Goal: Task Accomplishment & Management: Use online tool/utility

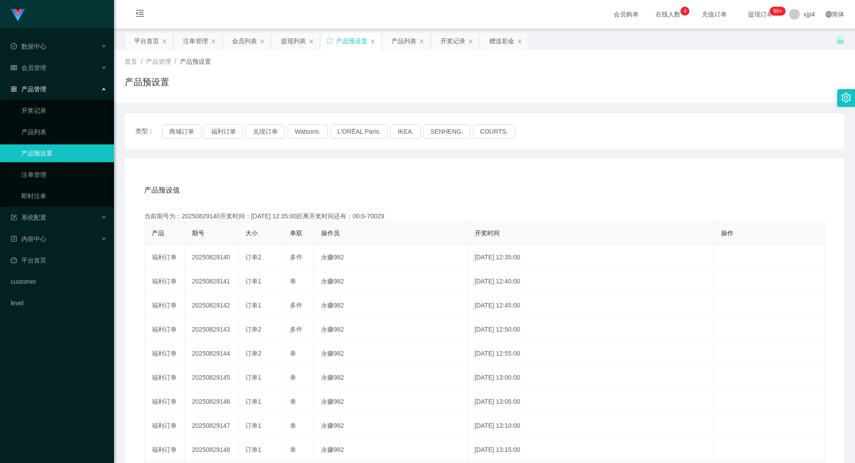
click at [219, 134] on button "福利订单" at bounding box center [223, 131] width 39 height 14
click at [192, 130] on button "商城订单" at bounding box center [181, 131] width 39 height 14
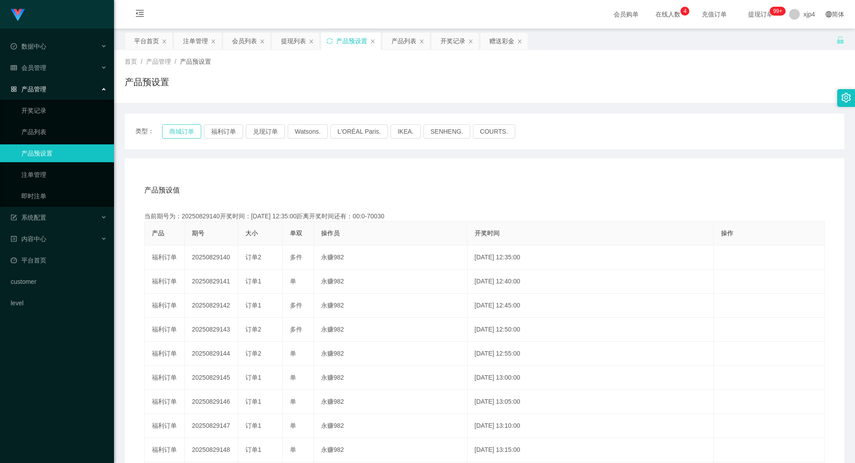
click at [192, 130] on button "商城订单" at bounding box center [181, 131] width 39 height 14
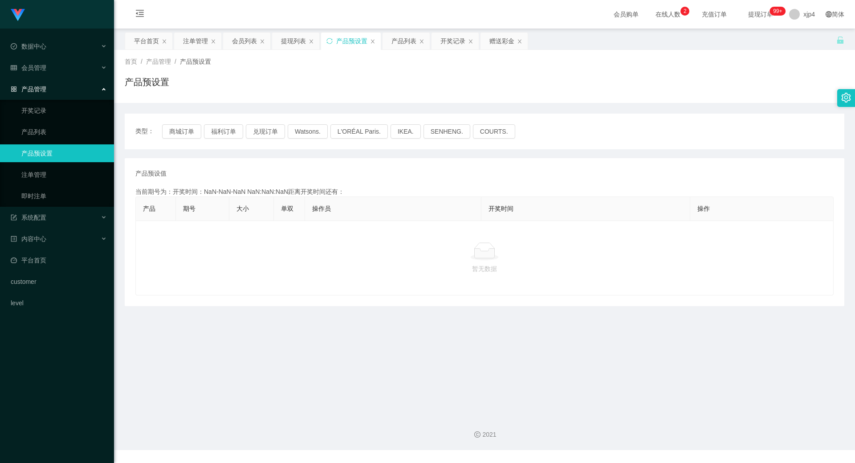
click at [184, 123] on div "类型： 商城订单 福利订单 兑现订单 Watsons. L'ORÉAL Paris. IKEA. [GEOGRAPHIC_DATA]. COURTS." at bounding box center [485, 132] width 720 height 36
drag, startPoint x: 175, startPoint y: 145, endPoint x: 178, endPoint y: 137, distance: 8.6
click at [175, 144] on div "类型： 商城订单 福利订单 兑现订单 Watsons. L'ORÉAL Paris. IKEA. [GEOGRAPHIC_DATA]. COURTS." at bounding box center [485, 132] width 720 height 36
click at [178, 136] on button "商城订单" at bounding box center [181, 131] width 39 height 14
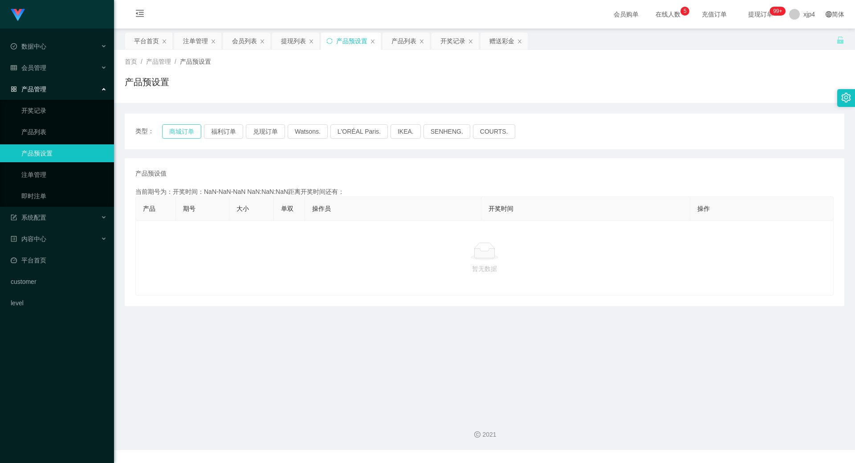
click at [178, 136] on button "商城订单" at bounding box center [181, 131] width 39 height 14
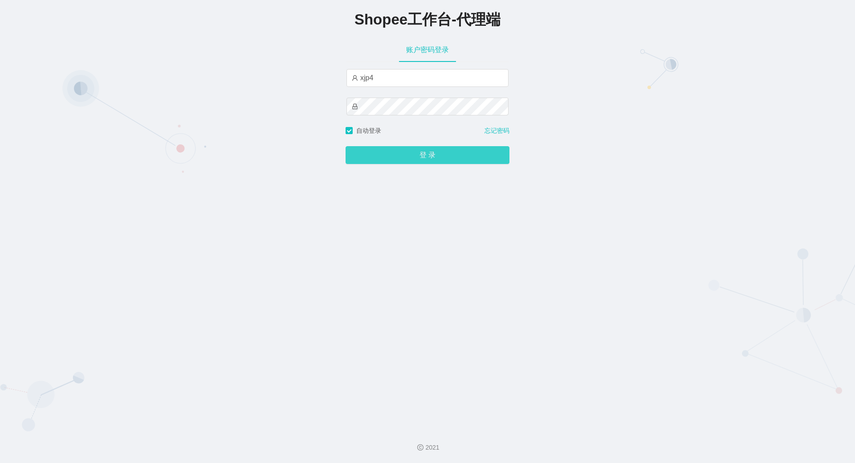
click at [377, 157] on button "登 录" at bounding box center [428, 155] width 164 height 18
click at [388, 160] on button "登 录" at bounding box center [428, 155] width 164 height 18
click at [388, 159] on span "登 录" at bounding box center [428, 154] width 164 height 7
click at [388, 160] on button "登 录" at bounding box center [428, 155] width 164 height 18
click at [407, 164] on div "登 录" at bounding box center [428, 149] width 164 height 29
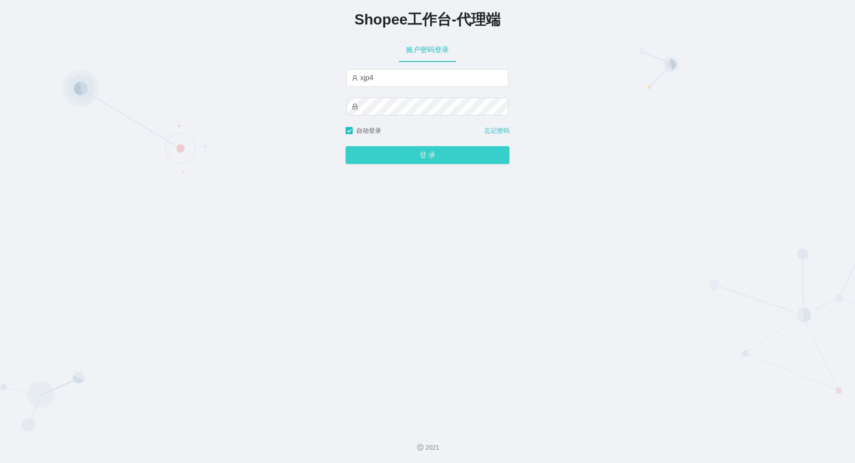
click at [407, 155] on button "登 录" at bounding box center [428, 155] width 164 height 18
click at [407, 155] on span "登 录" at bounding box center [428, 154] width 164 height 7
click at [407, 155] on button "登 录" at bounding box center [428, 155] width 164 height 18
click at [417, 154] on span "登 录" at bounding box center [428, 154] width 164 height 7
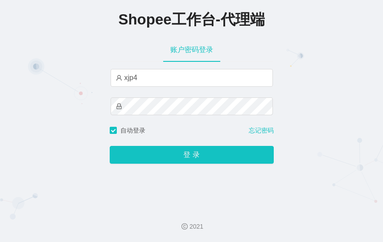
click at [321, 34] on div "Shopee工作台-代理端" at bounding box center [191, 18] width 383 height 37
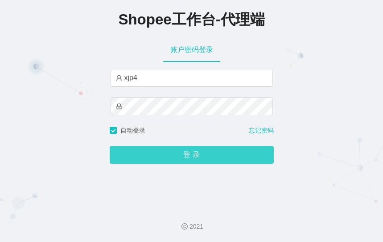
click at [163, 164] on button "登 录" at bounding box center [192, 155] width 164 height 18
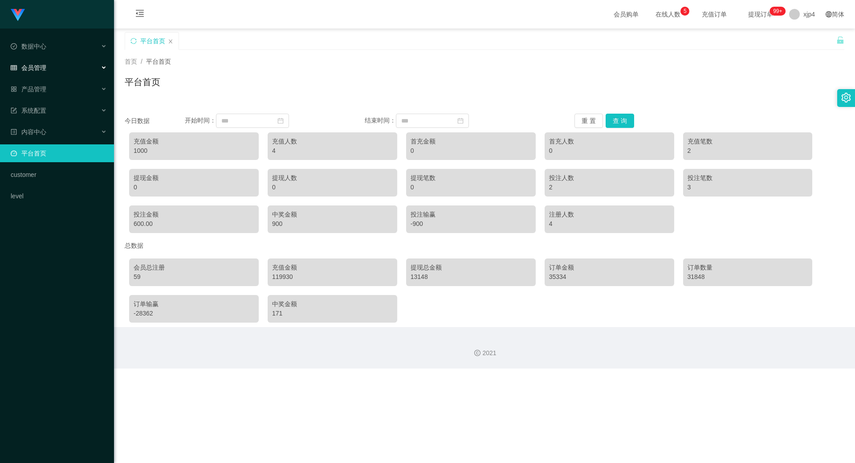
click at [58, 73] on div "会员管理" at bounding box center [57, 68] width 114 height 18
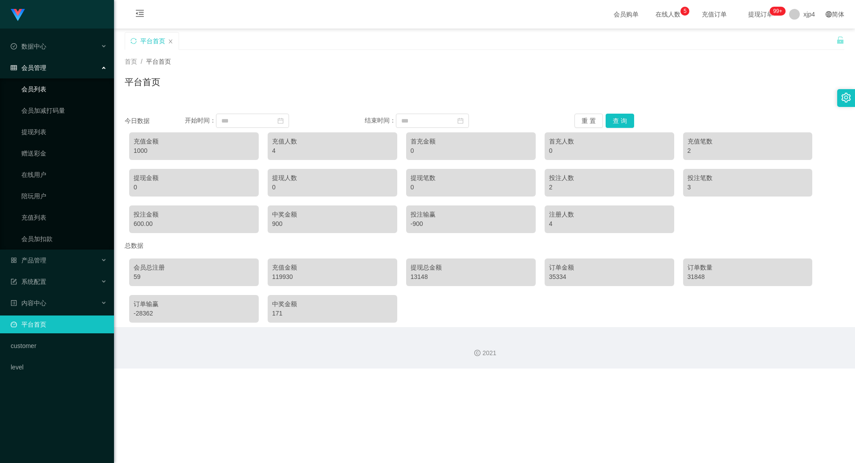
click at [56, 83] on link "会员列表" at bounding box center [64, 89] width 86 height 18
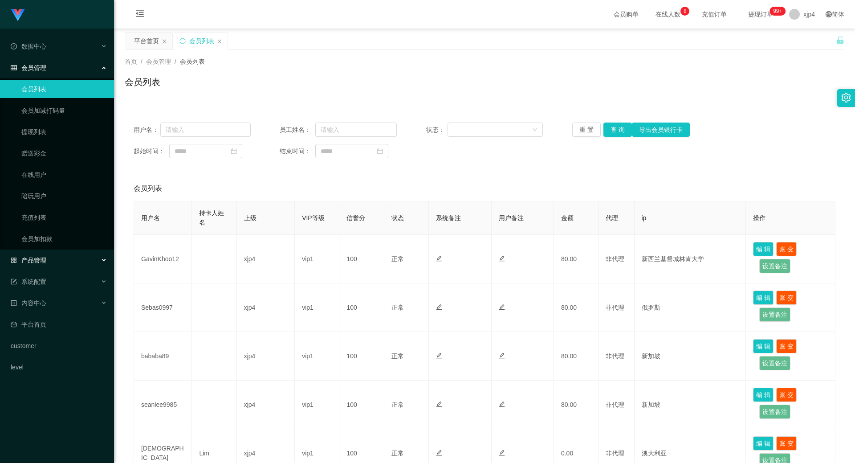
click at [42, 253] on div "产品管理" at bounding box center [57, 260] width 114 height 18
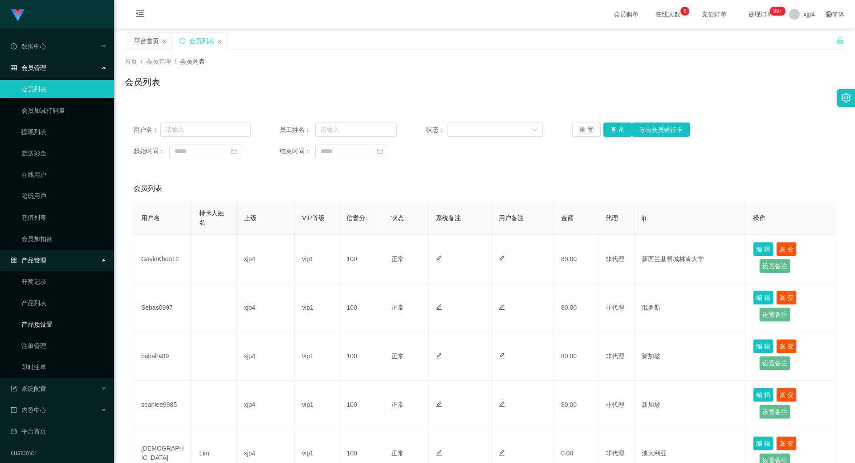
click at [47, 323] on link "产品预设置" at bounding box center [64, 324] width 86 height 18
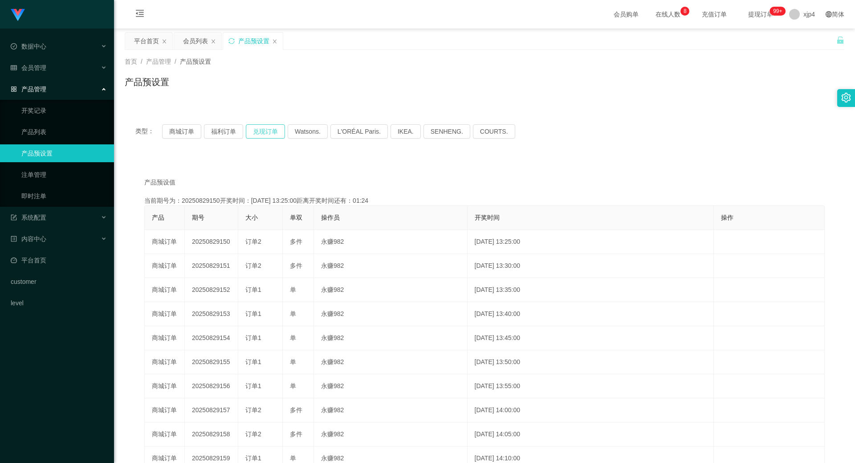
click at [258, 130] on button "兑现订单" at bounding box center [265, 131] width 39 height 14
click at [46, 67] on span "会员管理" at bounding box center [29, 67] width 36 height 7
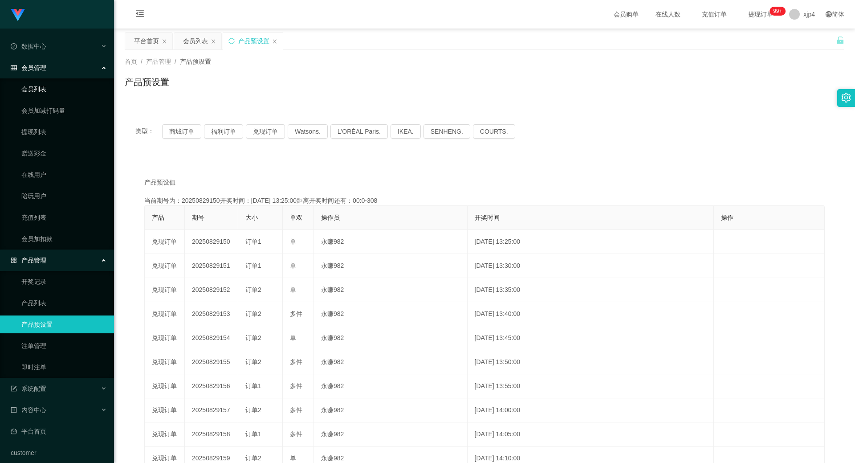
click at [41, 95] on link "会员列表" at bounding box center [64, 89] width 86 height 18
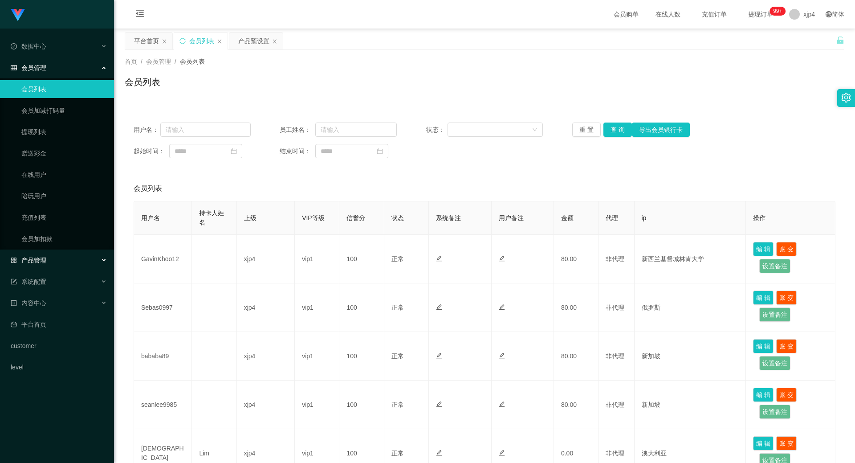
click at [39, 260] on span "产品管理" at bounding box center [29, 260] width 36 height 7
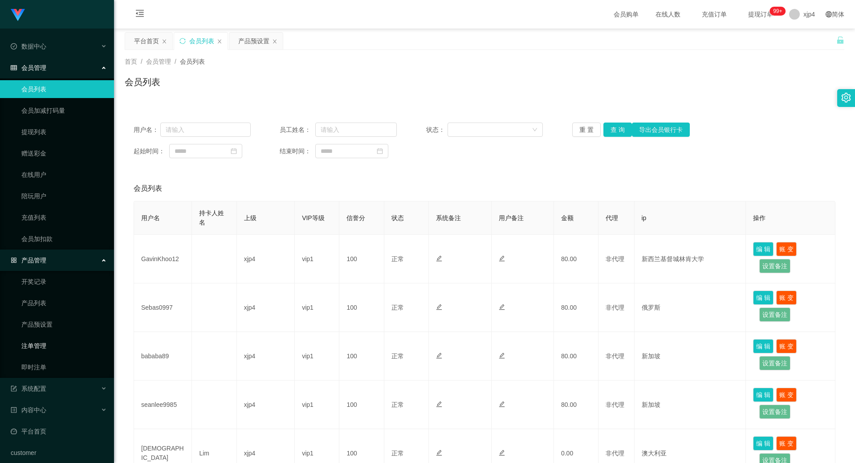
click at [45, 340] on link "注单管理" at bounding box center [64, 346] width 86 height 18
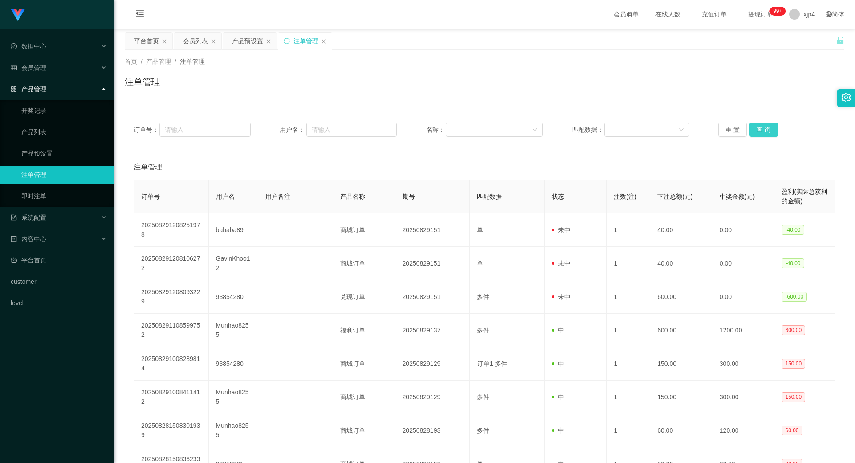
click at [755, 130] on button "查 询" at bounding box center [764, 129] width 29 height 14
click at [755, 130] on div "重 置 查 询" at bounding box center [776, 129] width 117 height 14
click at [755, 130] on button "查 询" at bounding box center [764, 129] width 29 height 14
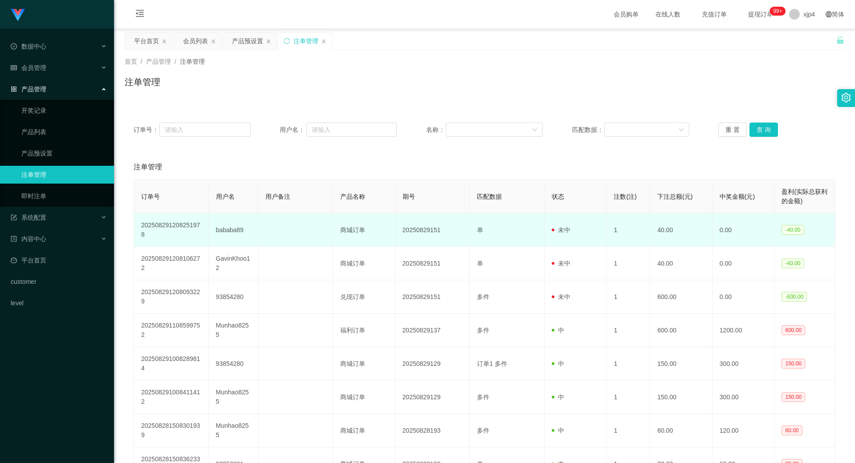
click at [225, 233] on td "bababa89" at bounding box center [234, 229] width 50 height 33
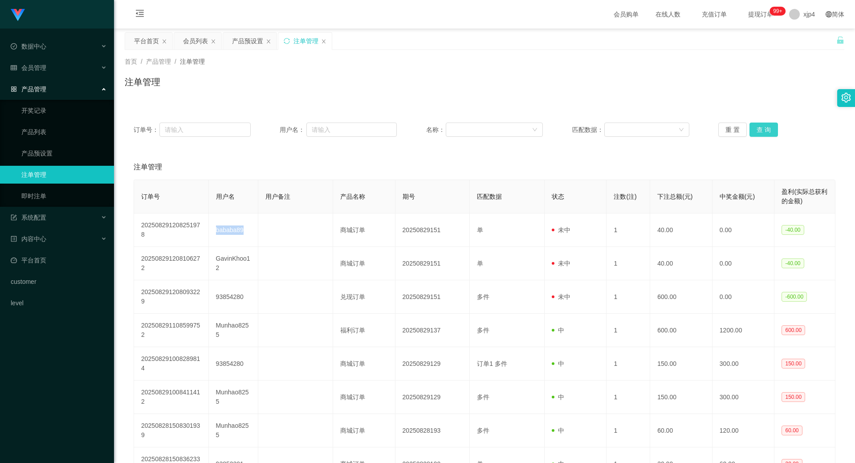
click at [764, 131] on button "查 询" at bounding box center [764, 129] width 29 height 14
click at [764, 131] on div "重 置 查 询" at bounding box center [776, 129] width 117 height 14
click at [764, 131] on button "查 询" at bounding box center [764, 129] width 29 height 14
click at [764, 131] on div "重 置 查 询" at bounding box center [776, 129] width 117 height 14
click at [764, 131] on button "查 询" at bounding box center [764, 129] width 29 height 14
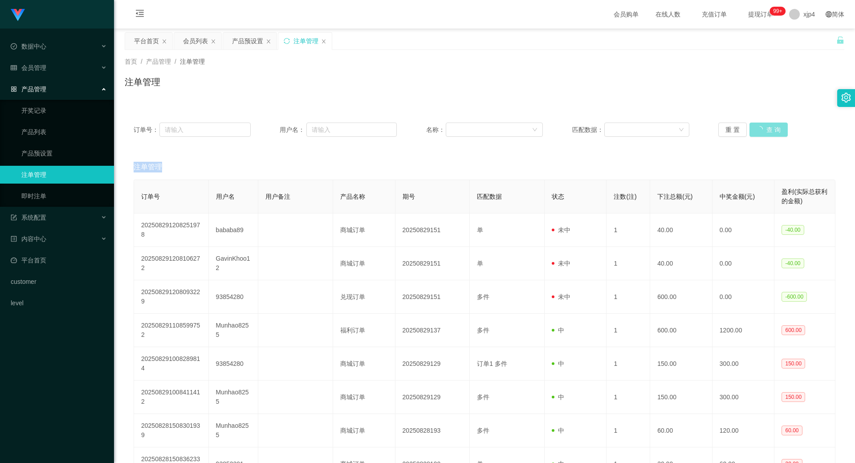
click at [764, 131] on div "重 置 查 询" at bounding box center [776, 129] width 117 height 14
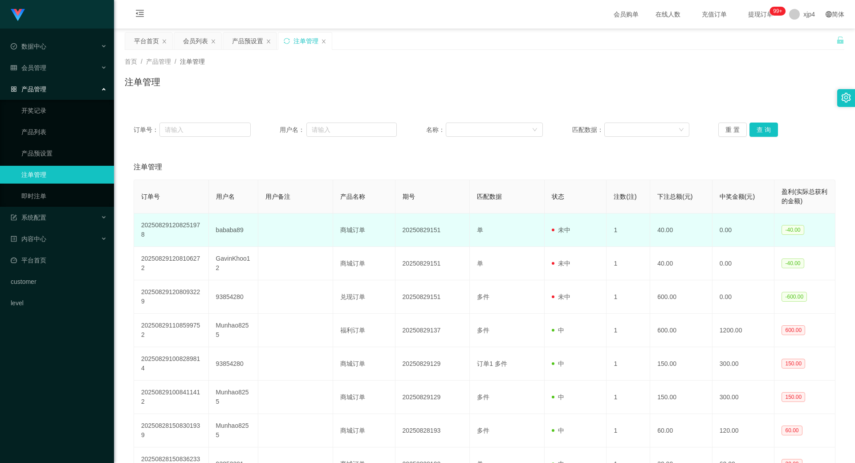
click at [226, 232] on td "bababa89" at bounding box center [234, 229] width 50 height 33
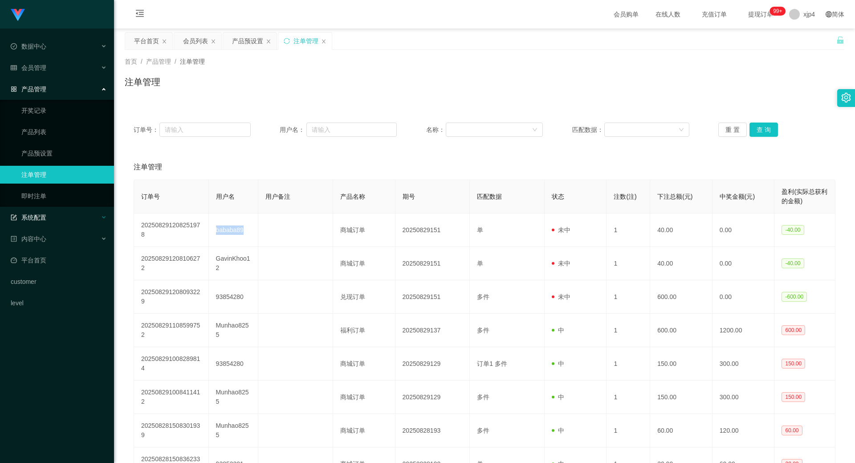
copy td "bababa89"
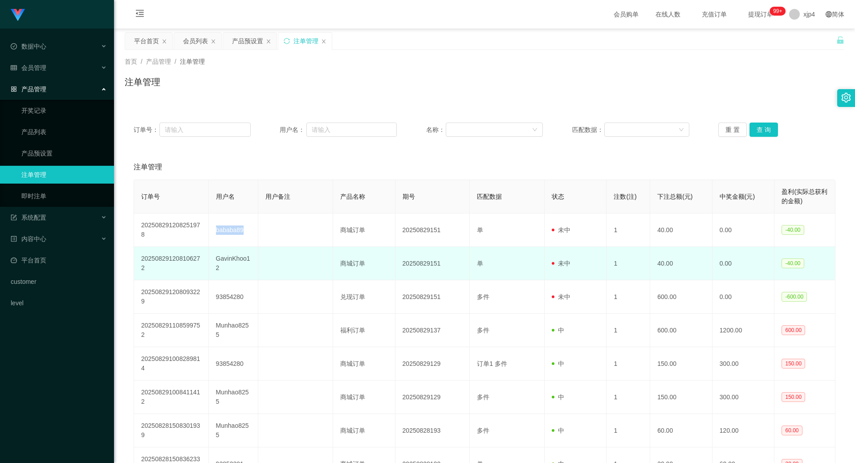
click at [224, 266] on td "GavinKhoo12" at bounding box center [234, 263] width 50 height 33
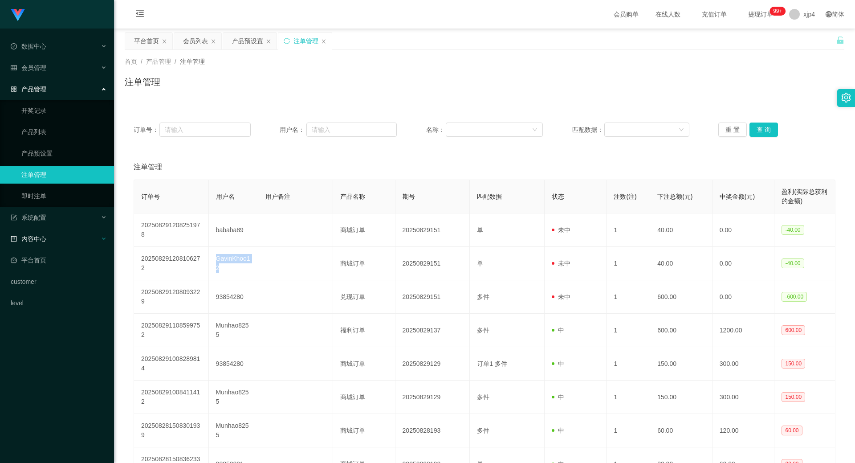
copy td "GavinKhoo12"
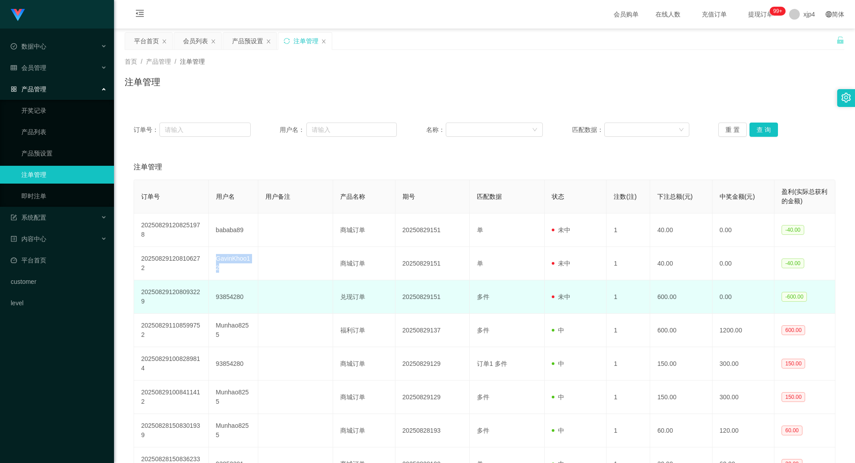
click at [226, 297] on td "93854280" at bounding box center [234, 296] width 50 height 33
copy td "93854280"
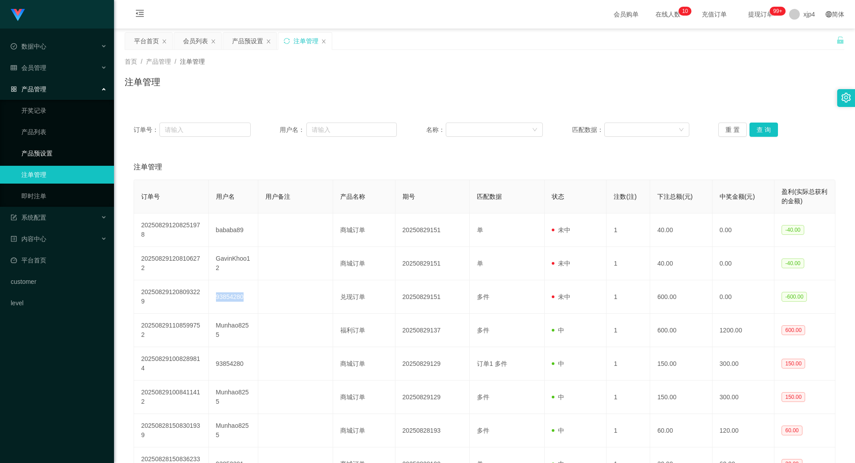
click at [46, 158] on link "产品预设置" at bounding box center [64, 153] width 86 height 18
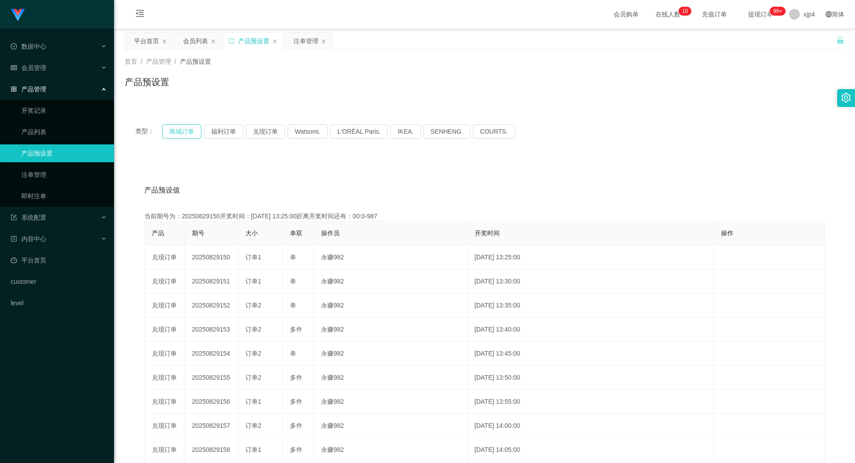
click at [188, 130] on button "商城订单" at bounding box center [181, 131] width 39 height 14
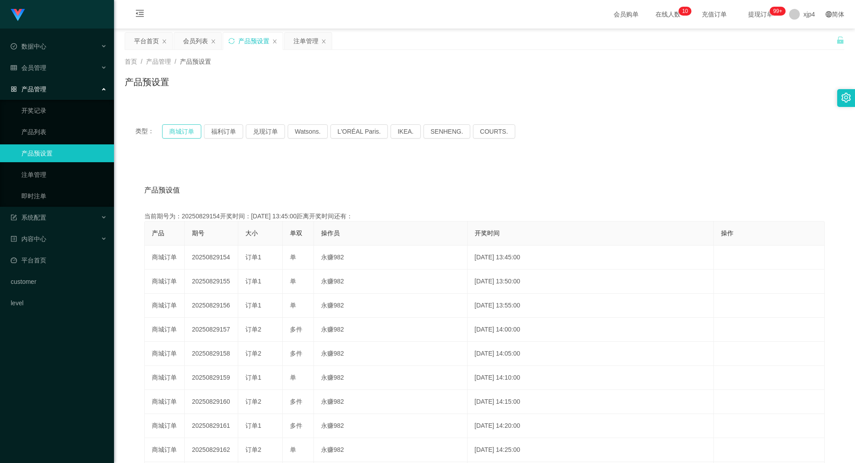
click at [188, 130] on button "商城订单" at bounding box center [181, 131] width 39 height 14
click at [42, 74] on div "会员管理" at bounding box center [57, 68] width 114 height 18
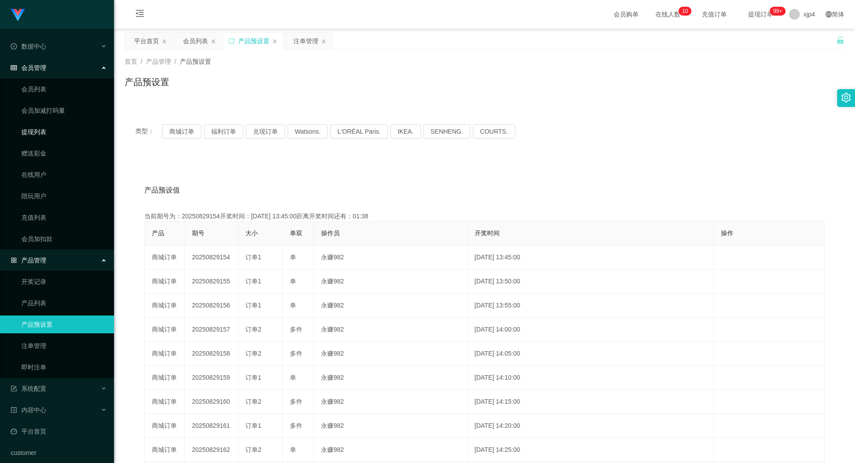
click at [46, 134] on link "提现列表" at bounding box center [64, 132] width 86 height 18
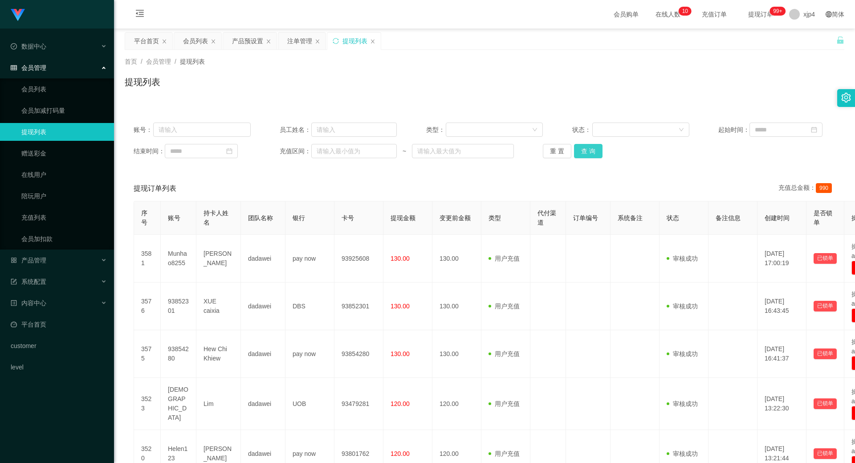
click at [590, 149] on button "查 询" at bounding box center [588, 151] width 29 height 14
click at [590, 149] on div "重 置 查 询" at bounding box center [601, 151] width 117 height 14
click at [590, 149] on button "查 询" at bounding box center [588, 151] width 29 height 14
click at [590, 149] on div "重 置 查 询" at bounding box center [601, 151] width 117 height 14
click at [590, 149] on button "查 询" at bounding box center [588, 151] width 29 height 14
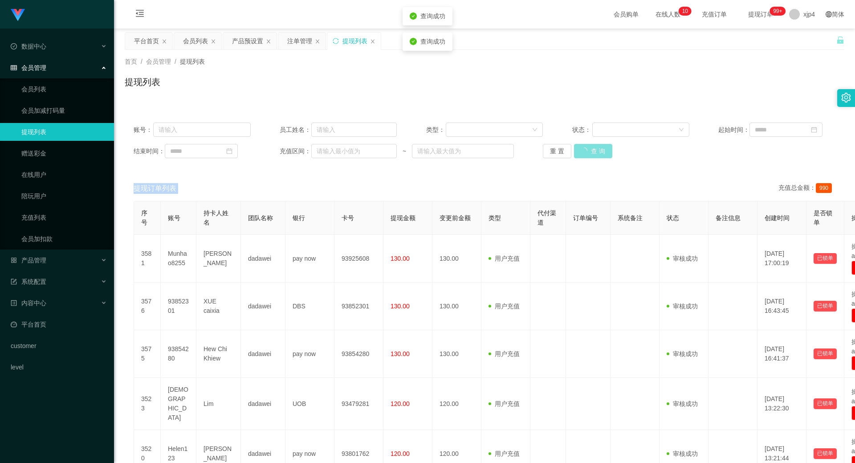
click at [590, 149] on div "重 置 查 询" at bounding box center [601, 151] width 117 height 14
click at [590, 149] on button "查 询" at bounding box center [593, 151] width 38 height 14
click at [590, 149] on div "重 置 查 询" at bounding box center [601, 151] width 117 height 14
click at [590, 149] on button "查 询" at bounding box center [588, 151] width 29 height 14
click at [590, 149] on div "重 置 查 询" at bounding box center [601, 151] width 117 height 14
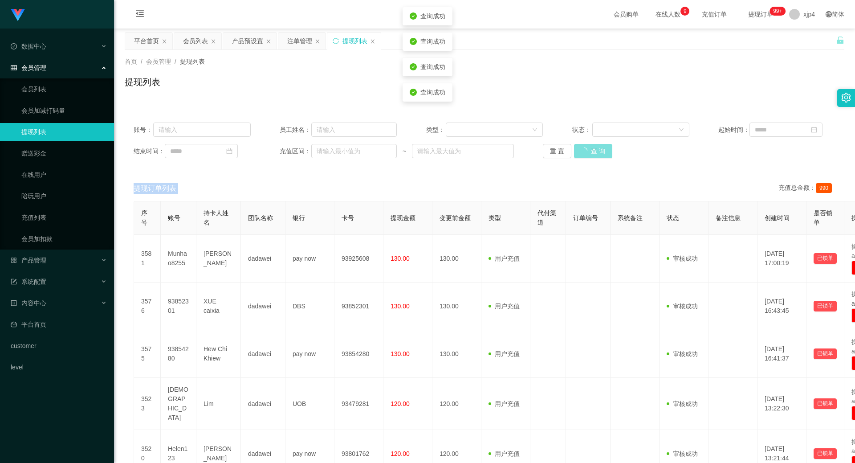
click at [590, 149] on button "查 询" at bounding box center [593, 151] width 38 height 14
click at [590, 149] on div "重 置 查 询" at bounding box center [601, 151] width 117 height 14
click at [590, 149] on button "查 询" at bounding box center [588, 151] width 29 height 14
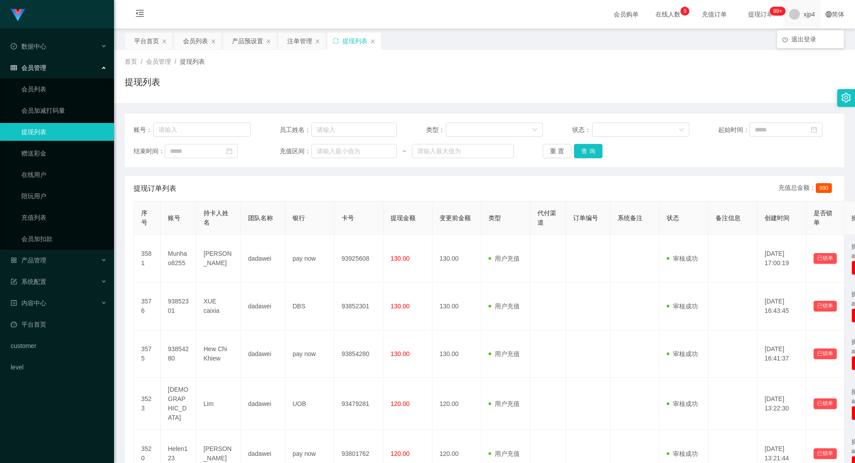
click at [803, 15] on span "xjp4" at bounding box center [809, 14] width 12 height 29
click at [798, 40] on span "退出登录" at bounding box center [803, 39] width 25 height 7
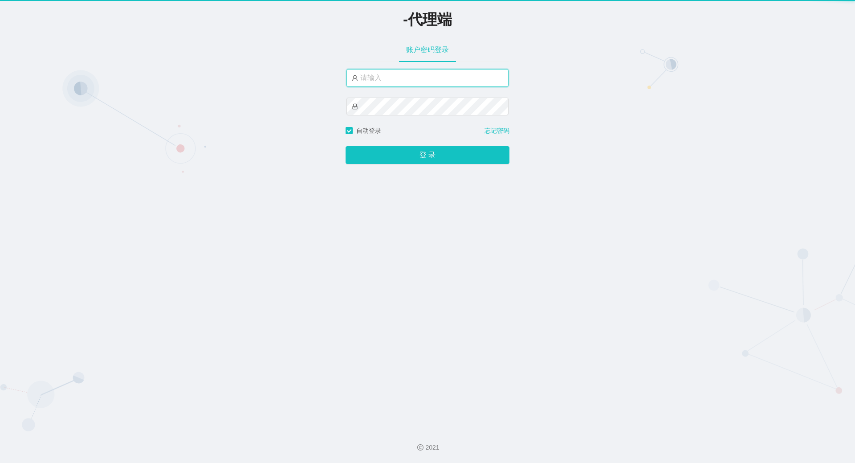
type input "xjp4"
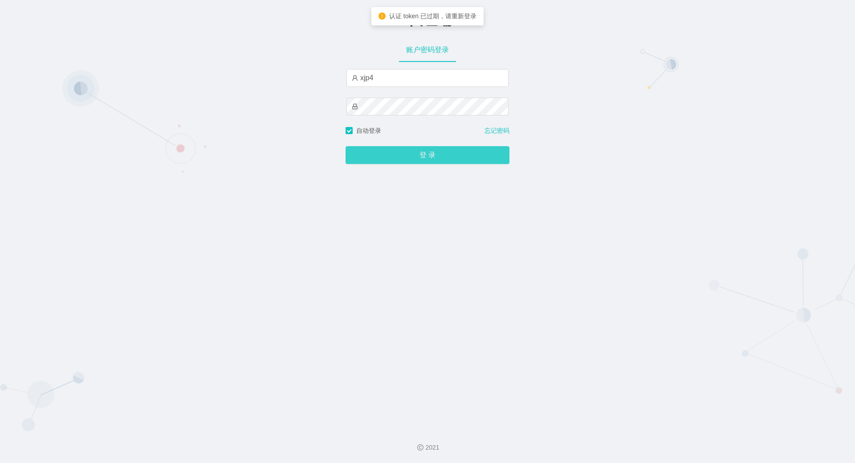
click at [408, 159] on button "登 录" at bounding box center [428, 155] width 164 height 18
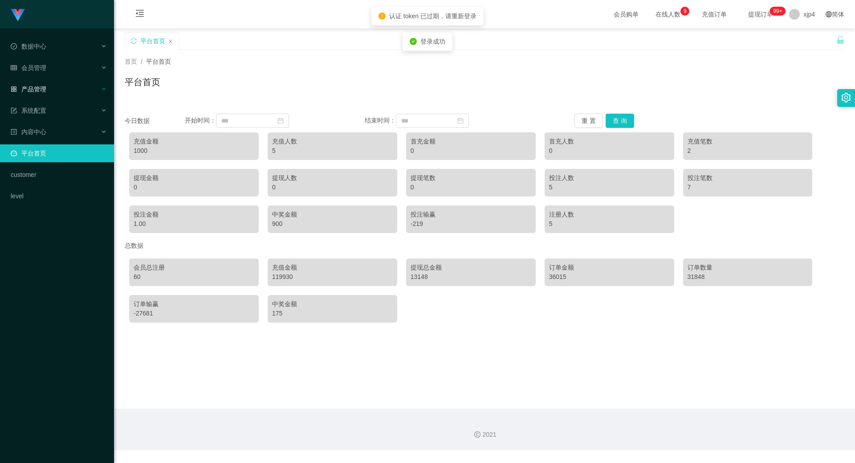
click at [39, 87] on span "产品管理" at bounding box center [29, 89] width 36 height 7
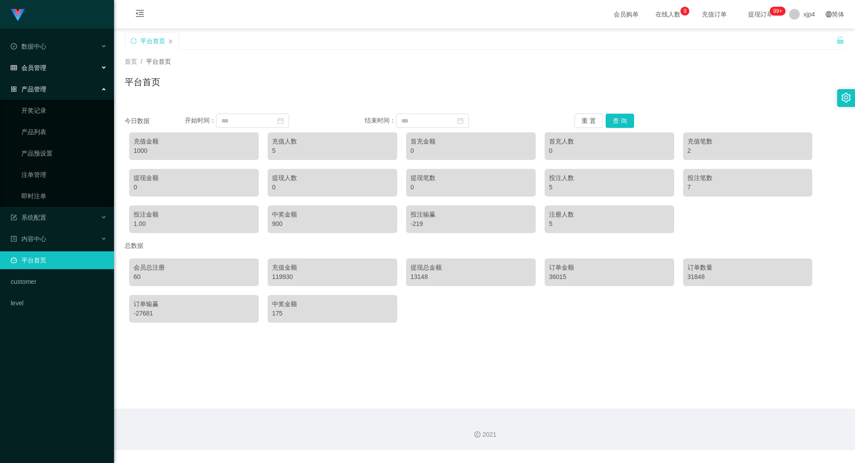
click at [37, 69] on span "会员管理" at bounding box center [29, 67] width 36 height 7
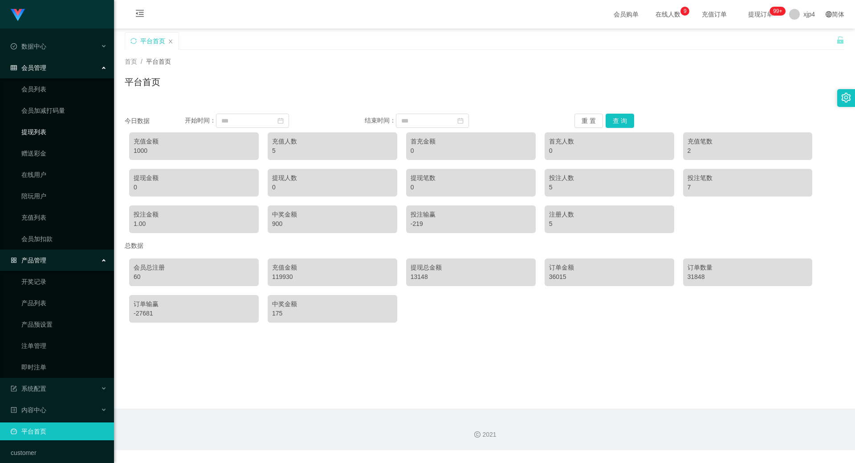
click at [43, 136] on link "提现列表" at bounding box center [64, 132] width 86 height 18
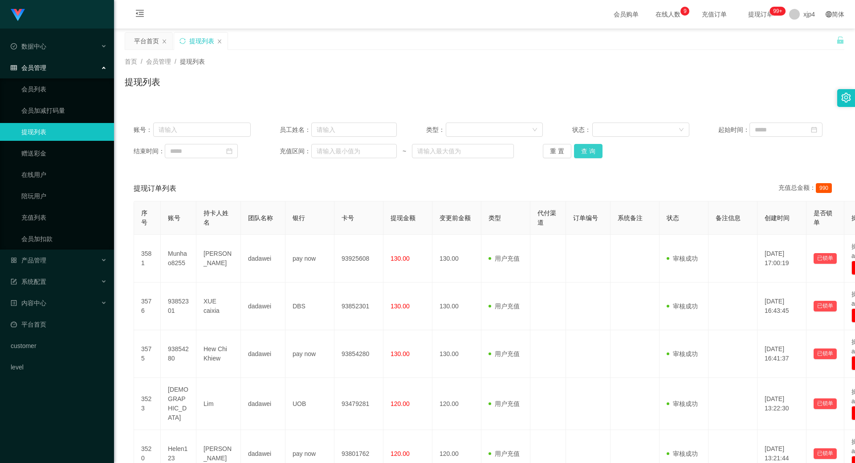
click at [579, 151] on button "查 询" at bounding box center [588, 151] width 29 height 14
click at [579, 151] on div "重 置 查 询" at bounding box center [601, 151] width 117 height 14
click at [579, 151] on button "查 询" at bounding box center [588, 151] width 29 height 14
click at [579, 151] on div "重 置 查 询" at bounding box center [601, 151] width 117 height 14
click at [579, 151] on button "查 询" at bounding box center [588, 151] width 29 height 14
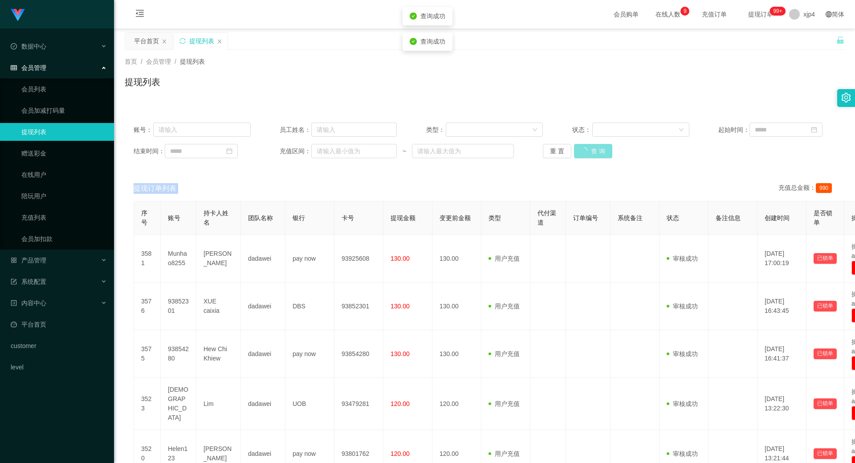
click at [579, 151] on div "重 置 查 询" at bounding box center [601, 151] width 117 height 14
click at [579, 151] on button "查 询" at bounding box center [588, 151] width 29 height 14
click at [72, 94] on link "会员列表" at bounding box center [64, 89] width 86 height 18
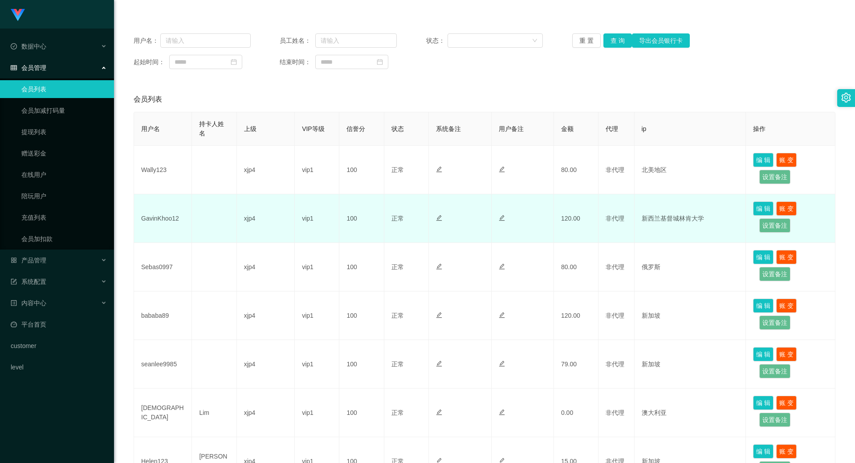
scroll to position [134, 0]
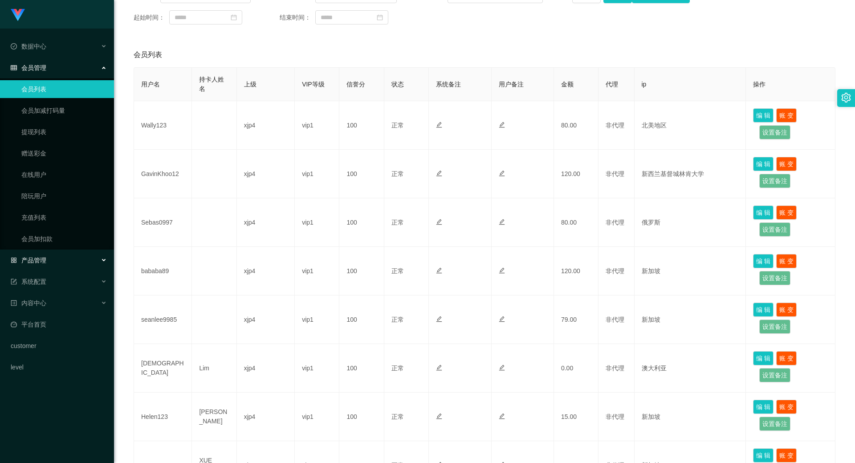
click at [45, 257] on span "产品管理" at bounding box center [29, 260] width 36 height 7
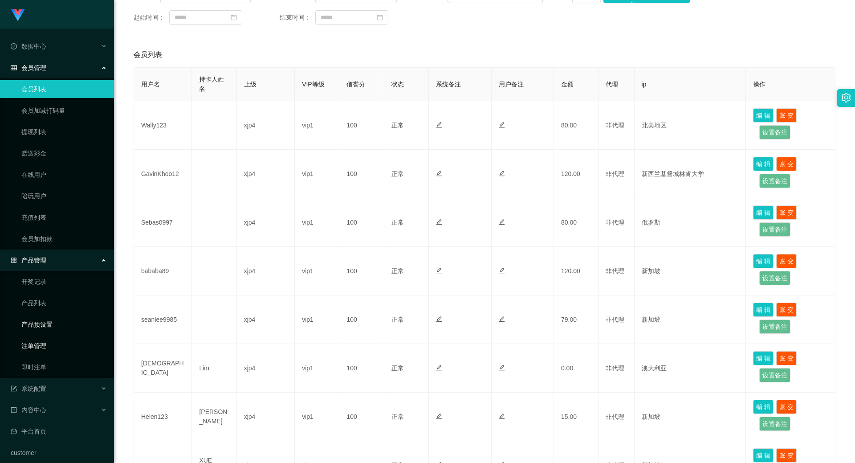
click at [45, 339] on link "注单管理" at bounding box center [64, 346] width 86 height 18
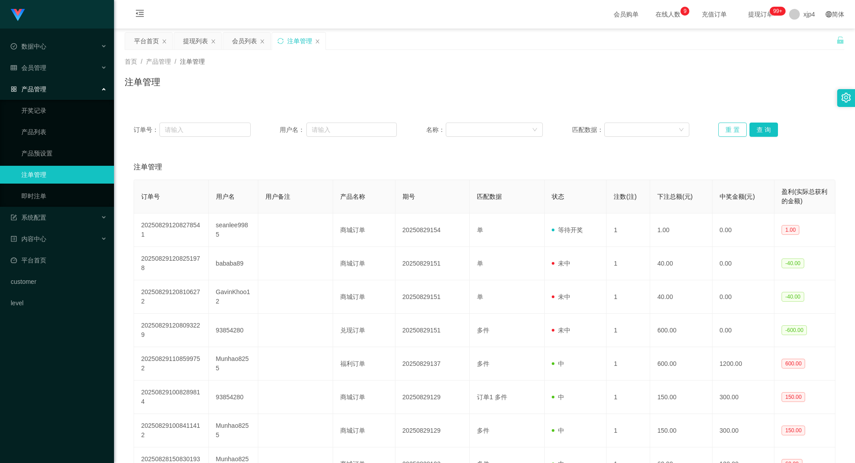
click at [741, 129] on button "重 置" at bounding box center [732, 129] width 29 height 14
click at [753, 128] on button "查 询" at bounding box center [764, 129] width 29 height 14
click at [753, 128] on div "重 置 查 询" at bounding box center [776, 129] width 117 height 14
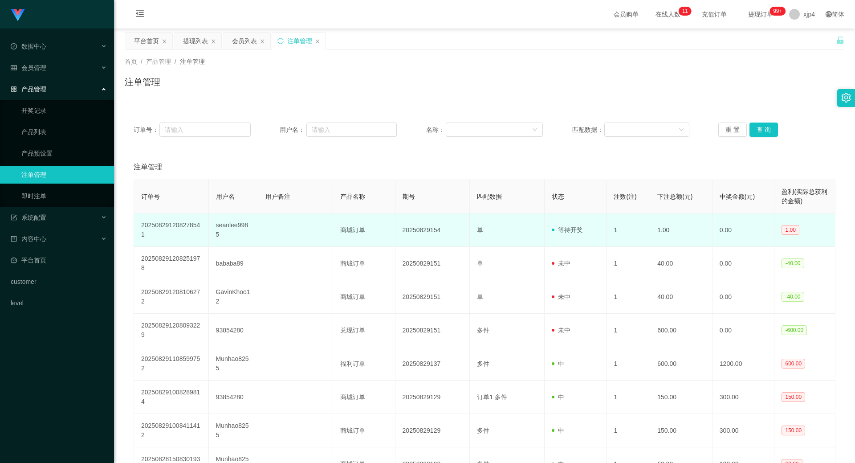
click at [223, 230] on td "seanlee9985" at bounding box center [234, 229] width 50 height 33
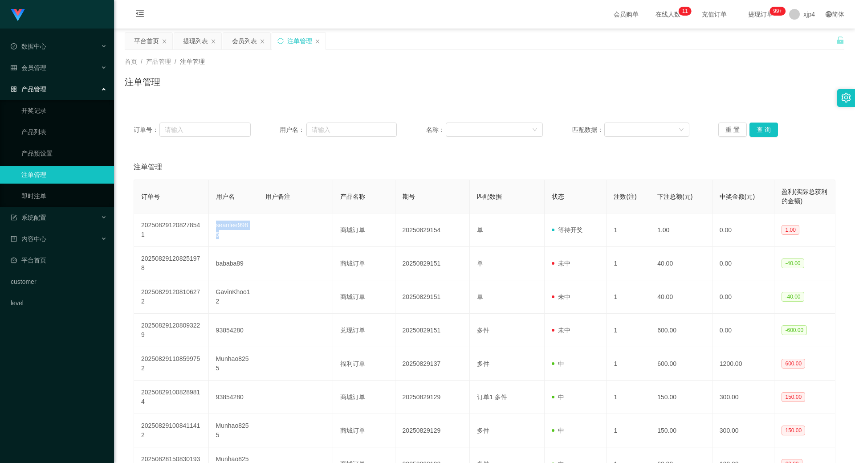
copy td "seanlee9985"
click at [44, 72] on div "会员管理" at bounding box center [57, 68] width 114 height 18
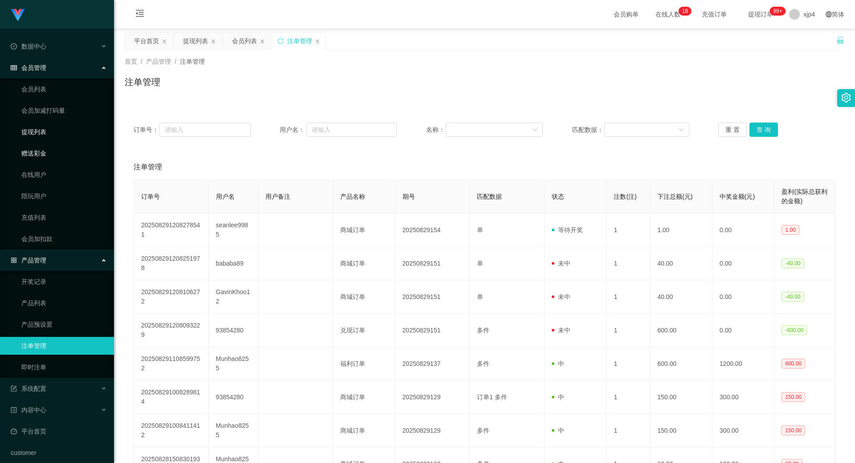
click at [43, 132] on link "提现列表" at bounding box center [64, 132] width 86 height 18
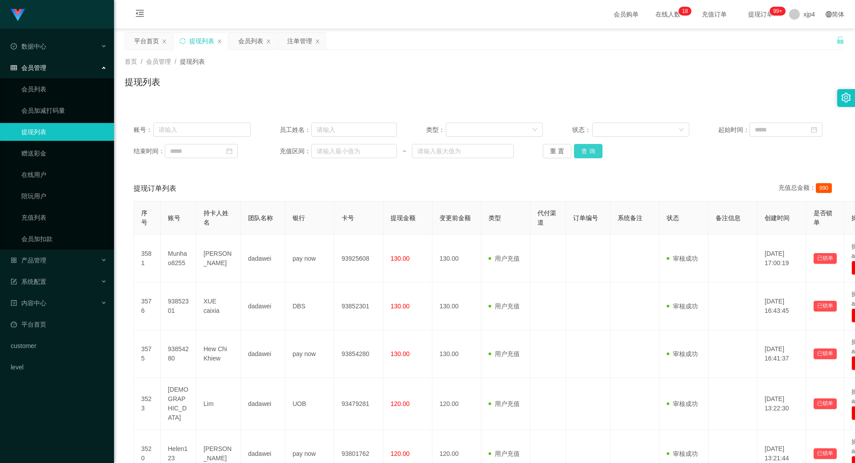
click at [590, 149] on button "查 询" at bounding box center [588, 151] width 29 height 14
click at [590, 149] on div "重 置 查 询" at bounding box center [601, 151] width 117 height 14
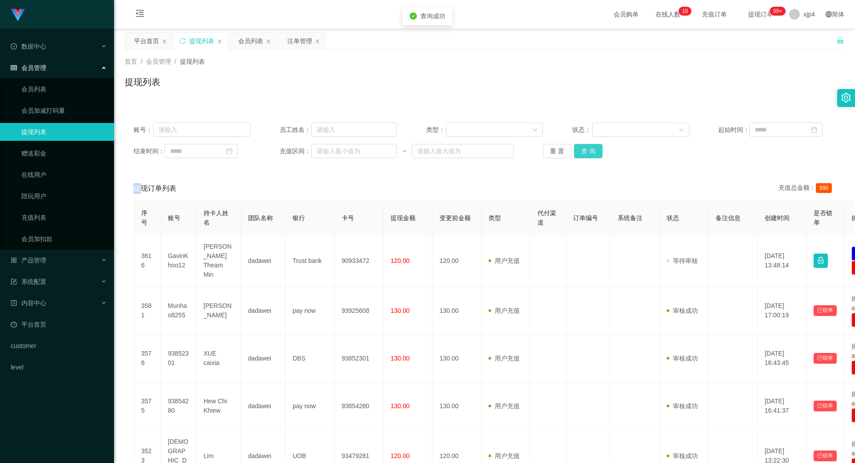
click at [590, 149] on button "查 询" at bounding box center [588, 151] width 29 height 14
click at [590, 149] on div "重 置 查 询" at bounding box center [601, 151] width 117 height 14
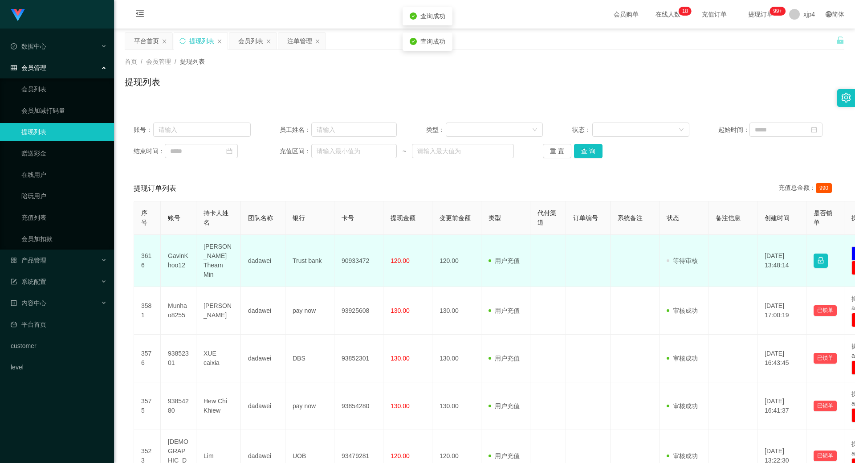
click at [177, 254] on td "GavinKhoo12" at bounding box center [179, 261] width 36 height 52
copy td "GavinKhoo12"
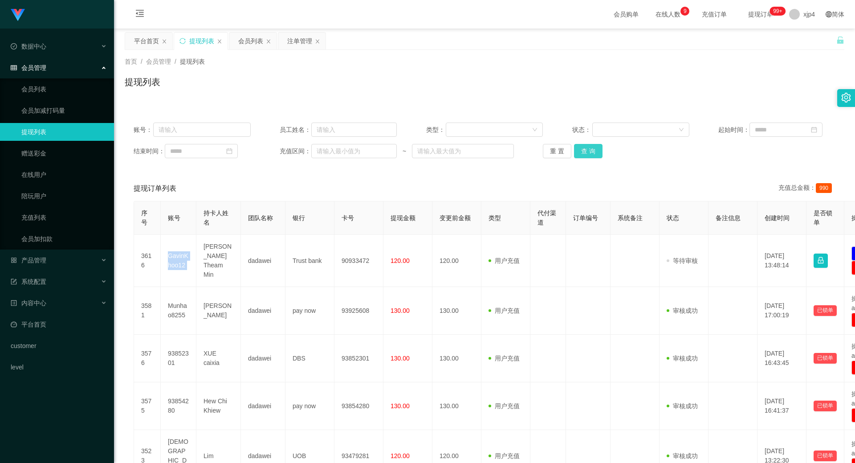
click at [592, 147] on button "查 询" at bounding box center [588, 151] width 29 height 14
click at [592, 147] on div "重 置 查 询" at bounding box center [601, 151] width 117 height 14
click at [592, 147] on button "查 询" at bounding box center [593, 151] width 38 height 14
click at [592, 147] on div "重 置 查 询" at bounding box center [601, 151] width 117 height 14
click at [592, 147] on button "查 询" at bounding box center [588, 151] width 29 height 14
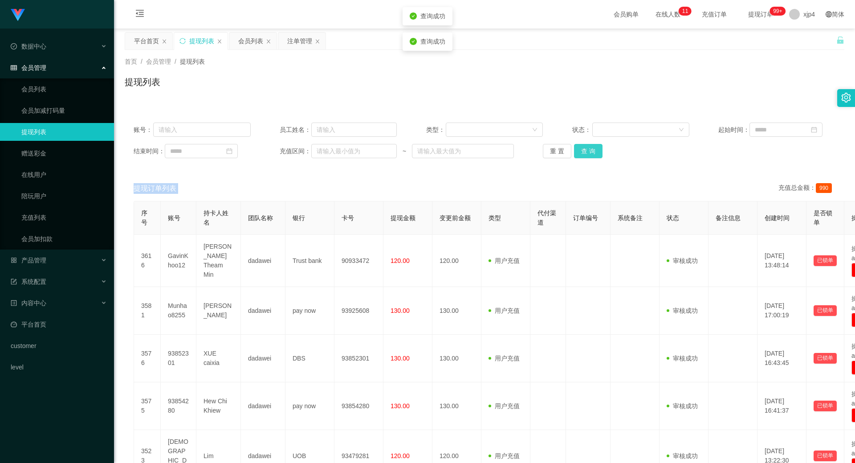
click at [592, 147] on div "重 置 查 询" at bounding box center [601, 151] width 117 height 14
click at [592, 147] on button "查 询" at bounding box center [588, 151] width 29 height 14
click at [592, 147] on div "重 置 查 询" at bounding box center [601, 151] width 117 height 14
click at [592, 147] on button "查 询" at bounding box center [588, 151] width 29 height 14
click at [40, 253] on div "产品管理" at bounding box center [57, 260] width 114 height 18
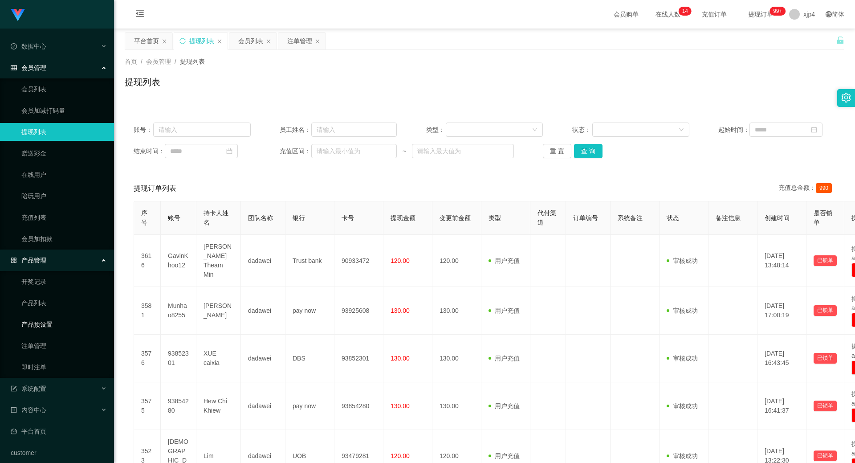
click at [45, 318] on link "产品预设置" at bounding box center [64, 324] width 86 height 18
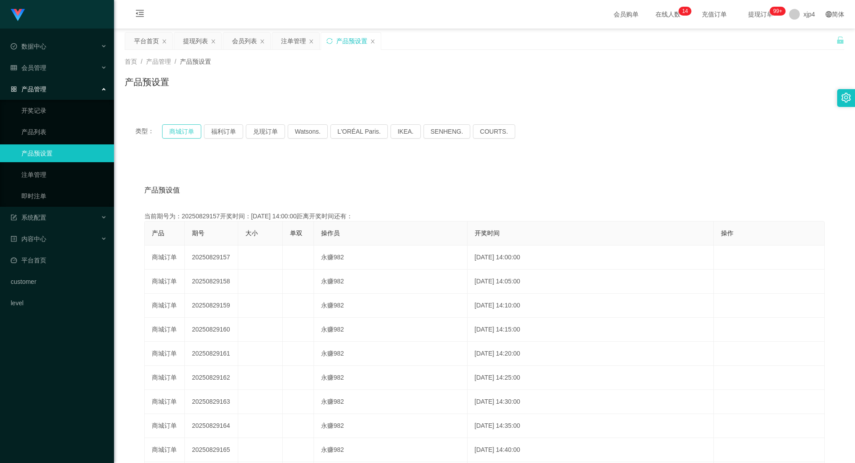
click at [192, 130] on button "商城订单" at bounding box center [181, 131] width 39 height 14
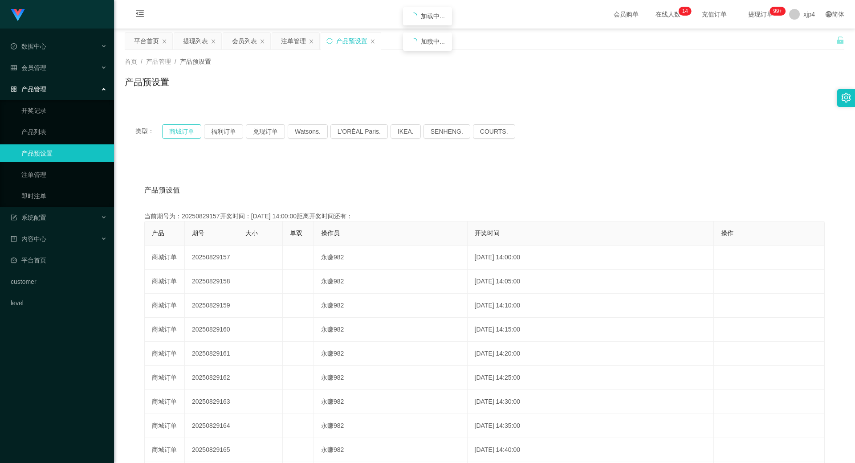
click at [192, 130] on button "商城订单" at bounding box center [181, 131] width 39 height 14
click at [188, 130] on button "商城订单" at bounding box center [181, 131] width 39 height 14
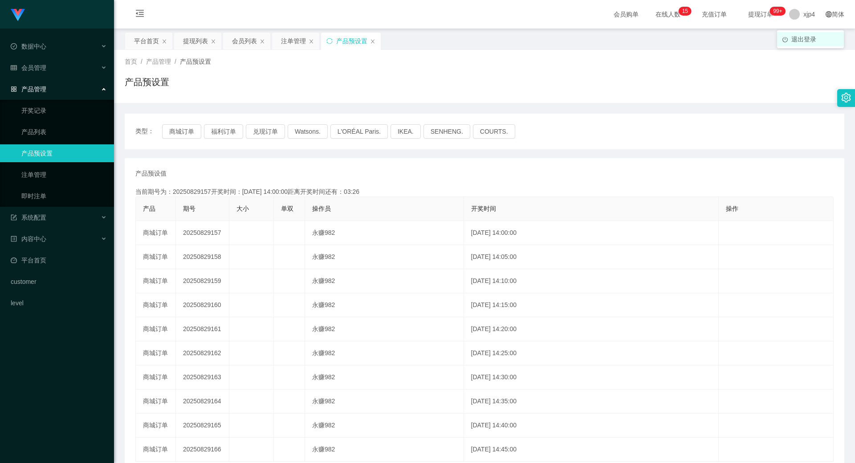
click at [803, 36] on span "退出登录" at bounding box center [803, 39] width 25 height 7
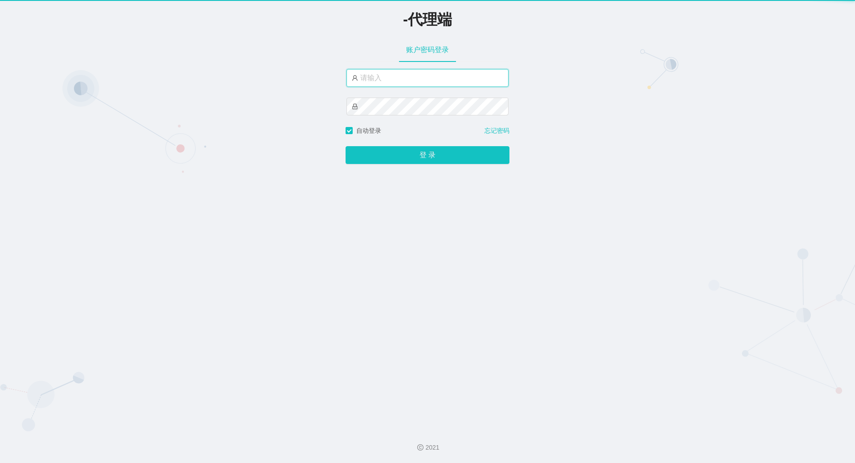
type input "xjp4"
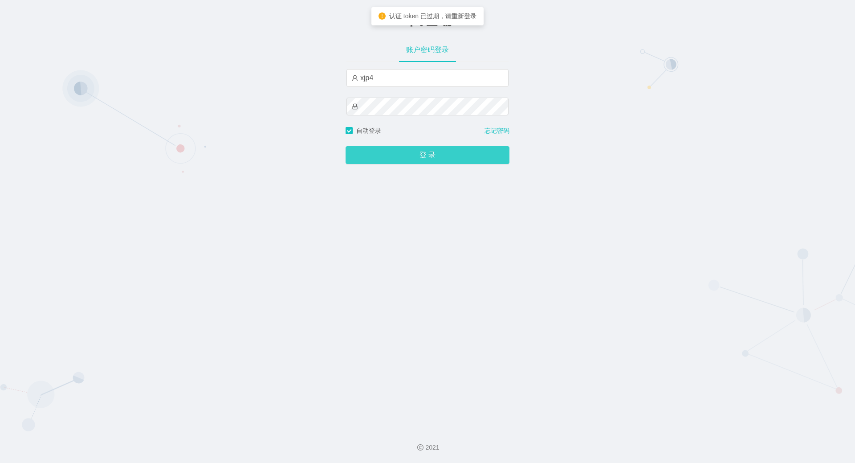
click at [401, 155] on button "登 录" at bounding box center [428, 155] width 164 height 18
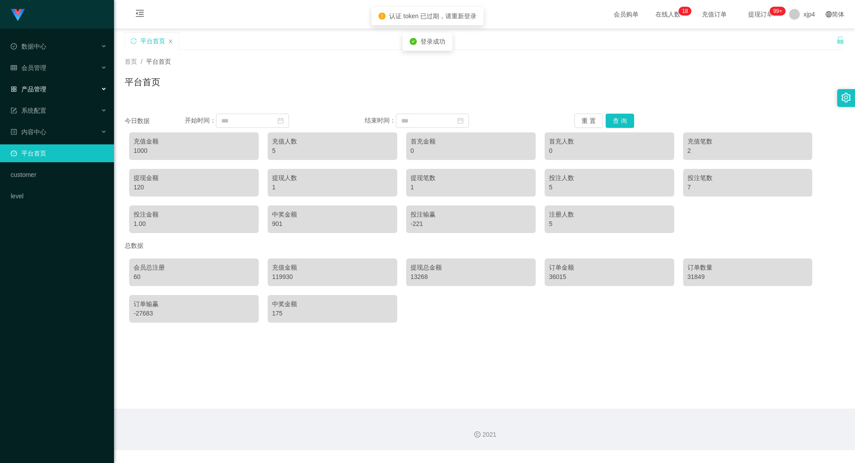
click at [35, 94] on div "产品管理" at bounding box center [57, 89] width 114 height 18
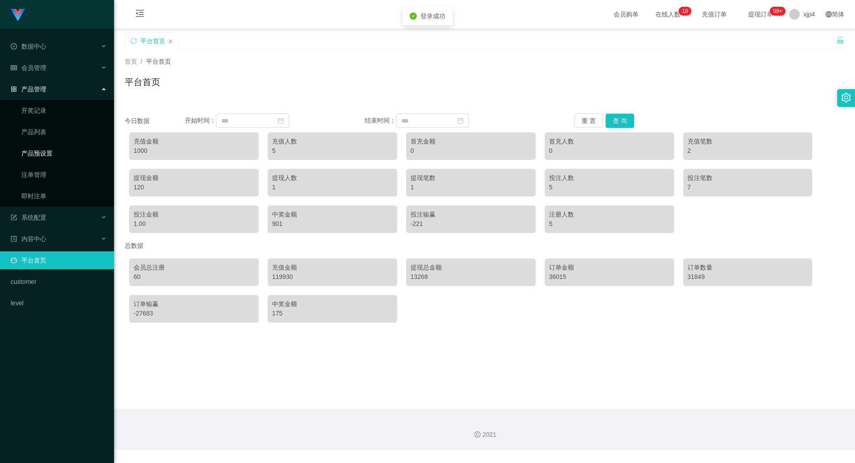
click at [44, 154] on link "产品预设置" at bounding box center [64, 153] width 86 height 18
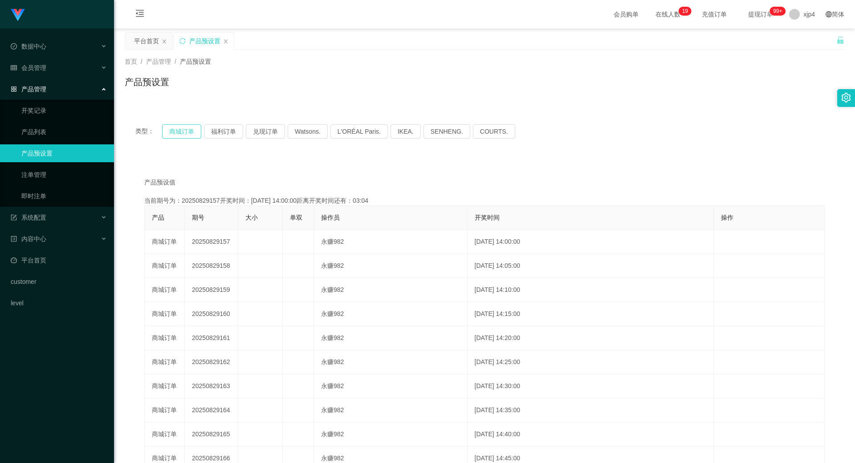
click at [175, 129] on button "商城订单" at bounding box center [181, 131] width 39 height 14
click at [44, 69] on span "会员管理" at bounding box center [29, 67] width 36 height 7
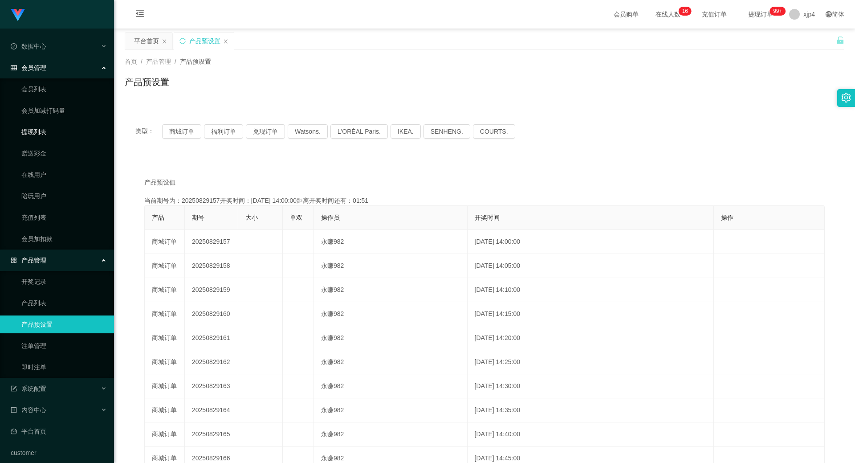
click at [46, 135] on link "提现列表" at bounding box center [64, 132] width 86 height 18
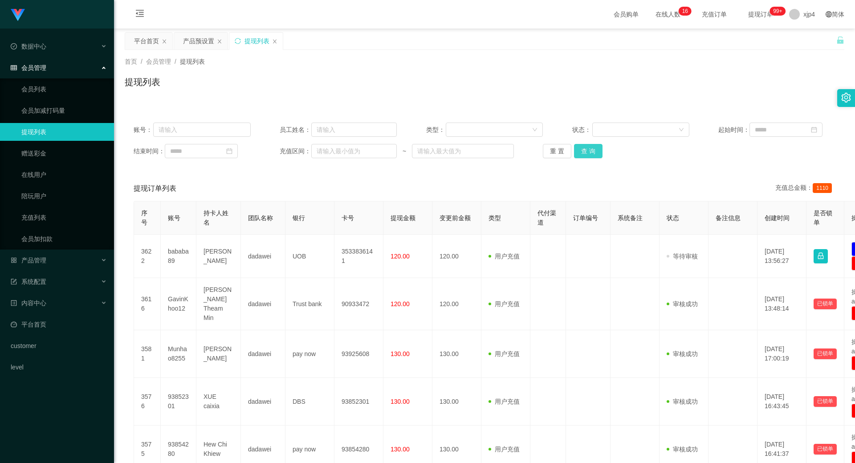
click at [579, 149] on button "查 询" at bounding box center [588, 151] width 29 height 14
click at [579, 149] on div "重 置 查 询" at bounding box center [601, 151] width 117 height 14
click at [579, 149] on button "查 询" at bounding box center [588, 151] width 29 height 14
click at [579, 149] on div "重 置 查 询" at bounding box center [601, 151] width 117 height 14
click at [579, 149] on button "查 询" at bounding box center [588, 151] width 29 height 14
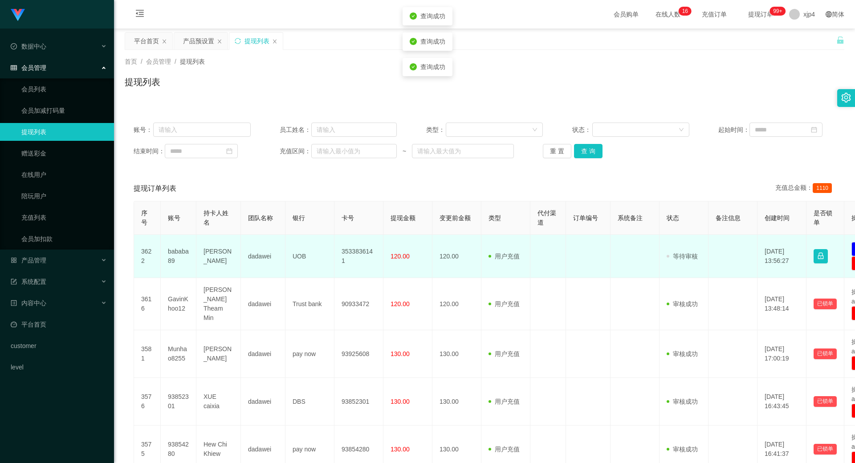
click at [174, 253] on td "bababa89" at bounding box center [179, 256] width 36 height 43
copy td "bababa89"
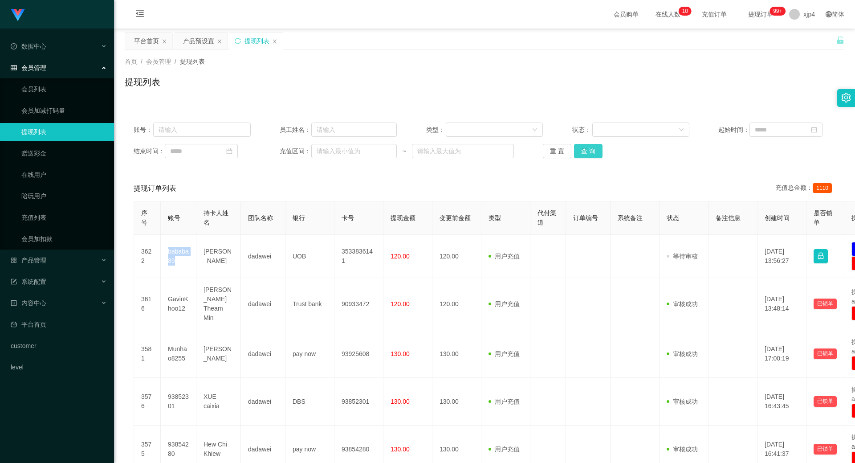
click at [583, 152] on button "查 询" at bounding box center [588, 151] width 29 height 14
click at [583, 152] on div "重 置 查 询" at bounding box center [601, 151] width 117 height 14
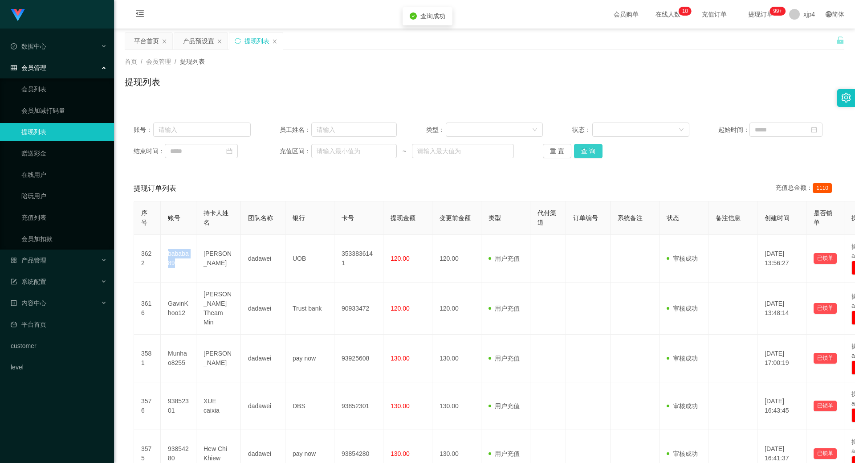
click at [583, 152] on button "查 询" at bounding box center [588, 151] width 29 height 14
click at [583, 152] on div "重 置 查 询" at bounding box center [601, 151] width 117 height 14
click at [583, 152] on button "查 询" at bounding box center [588, 151] width 29 height 14
click at [583, 152] on div "重 置 查 询" at bounding box center [601, 151] width 117 height 14
click at [583, 152] on button "查 询" at bounding box center [588, 151] width 29 height 14
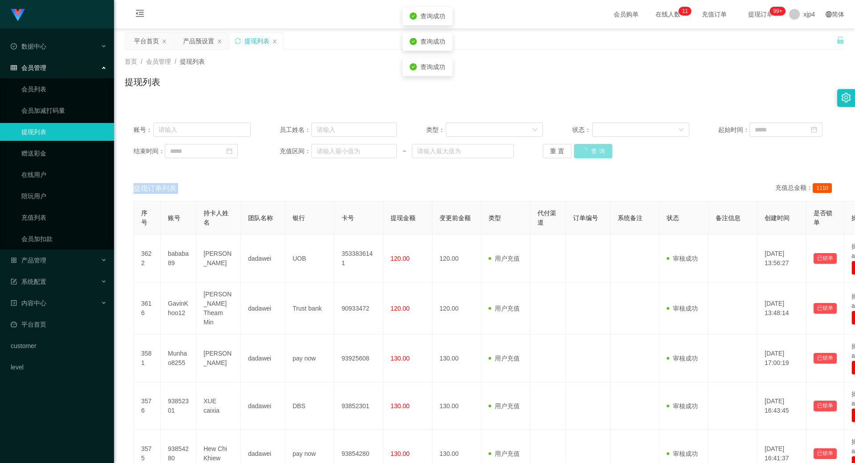
click at [583, 152] on div "重 置 查 询" at bounding box center [601, 151] width 117 height 14
click at [583, 152] on button "查 询" at bounding box center [593, 151] width 38 height 14
click at [583, 152] on div "重 置 查 询" at bounding box center [601, 151] width 117 height 14
click at [44, 260] on span "产品管理" at bounding box center [29, 260] width 36 height 7
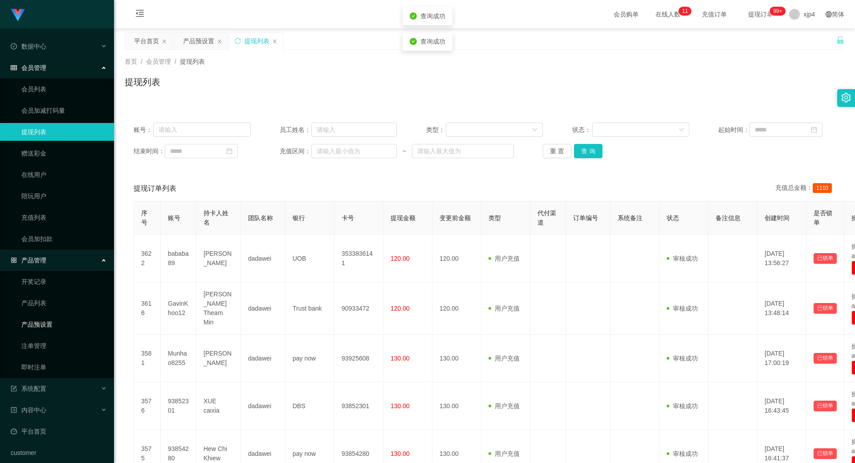
click at [41, 328] on link "产品预设置" at bounding box center [64, 324] width 86 height 18
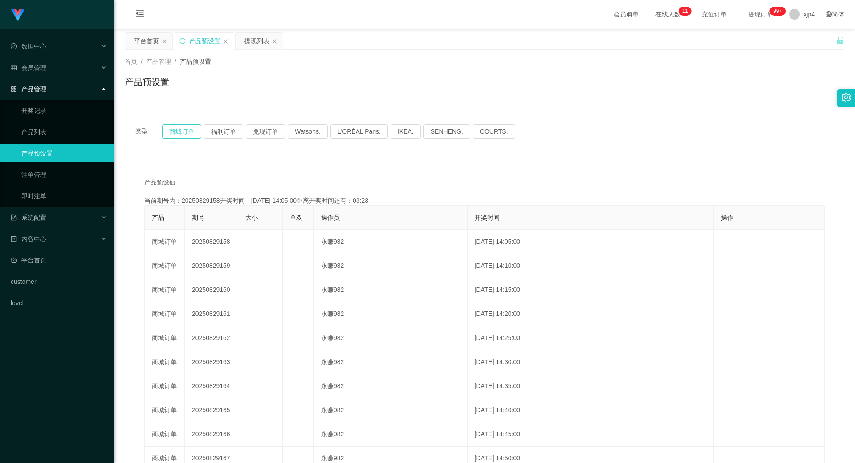
click at [181, 130] on button "商城订单" at bounding box center [181, 131] width 39 height 14
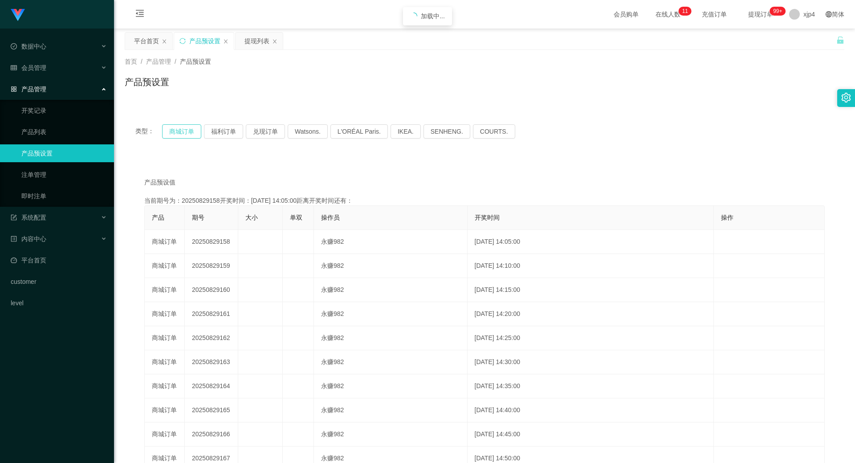
click at [181, 130] on button "商城订单" at bounding box center [181, 131] width 39 height 14
click at [57, 219] on div "系统配置" at bounding box center [57, 217] width 114 height 18
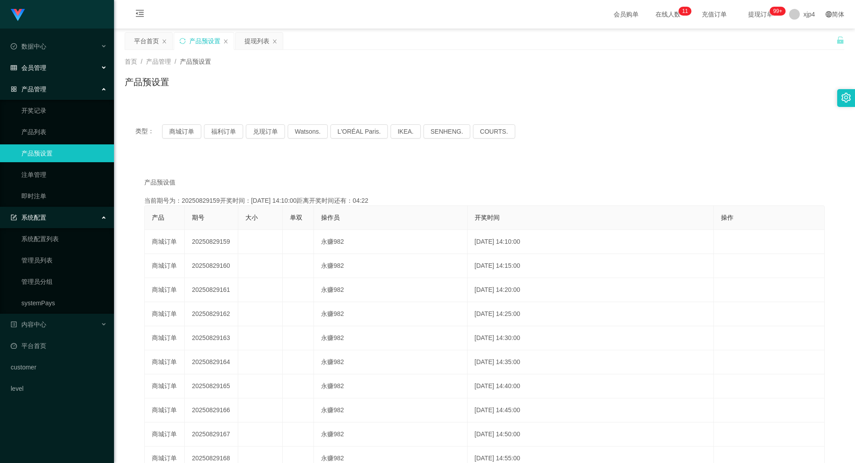
click at [50, 71] on div "会员管理" at bounding box center [57, 68] width 114 height 18
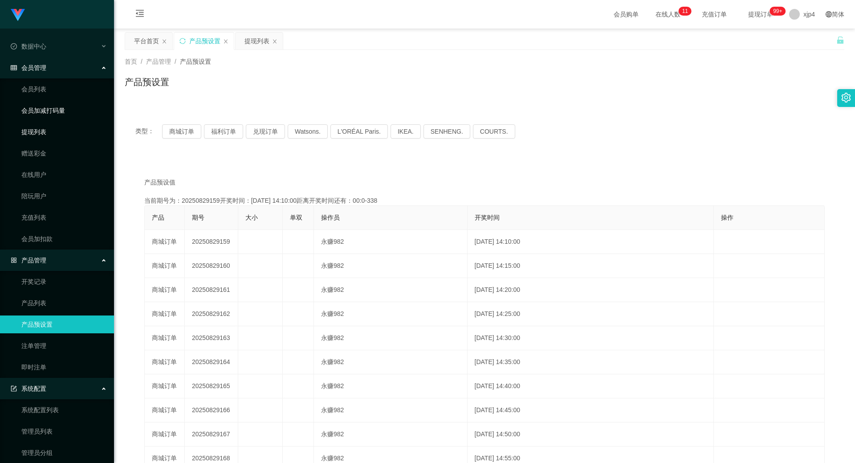
click at [49, 126] on link "提现列表" at bounding box center [64, 132] width 86 height 18
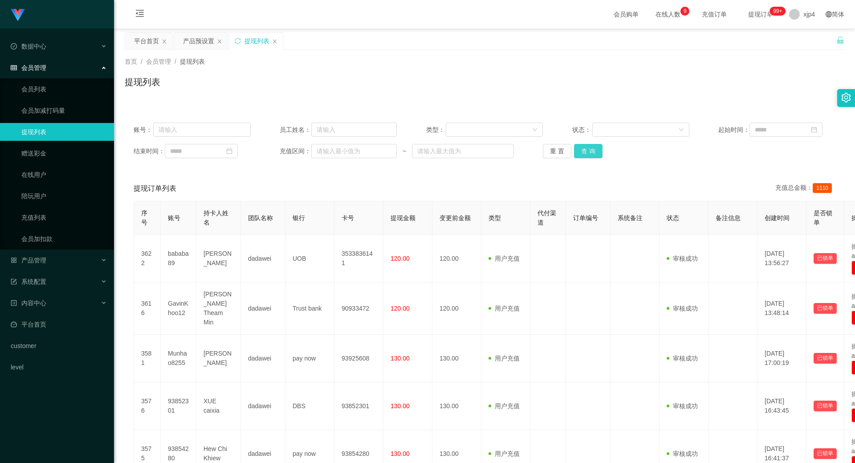
click at [587, 147] on button "查 询" at bounding box center [588, 151] width 29 height 14
click at [587, 147] on div "重 置 查 询" at bounding box center [601, 151] width 117 height 14
click at [587, 147] on button "查 询" at bounding box center [588, 151] width 29 height 14
click at [587, 147] on div "重 置 查 询" at bounding box center [601, 151] width 117 height 14
click at [587, 147] on button "查 询" at bounding box center [588, 151] width 29 height 14
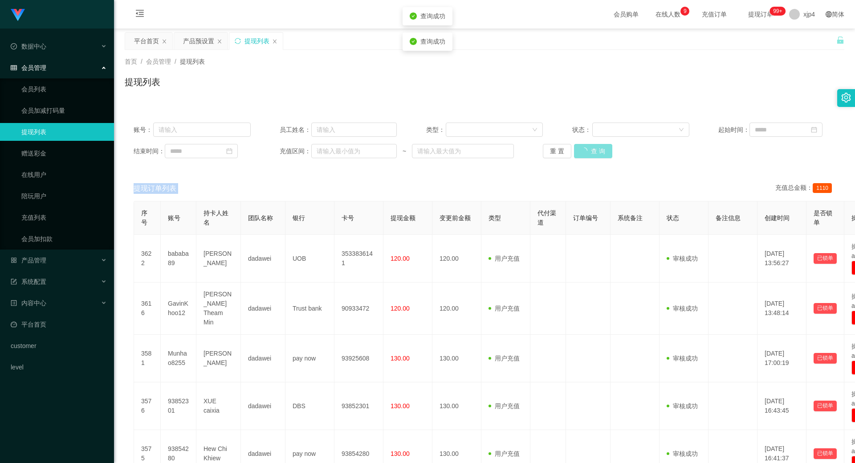
click at [587, 147] on div "重 置 查 询" at bounding box center [601, 151] width 117 height 14
click at [587, 147] on button "查 询" at bounding box center [588, 151] width 29 height 14
click at [587, 147] on div "重 置 查 询" at bounding box center [601, 151] width 117 height 14
click at [587, 147] on button "查 询" at bounding box center [588, 151] width 29 height 14
click at [587, 147] on div "重 置 查 询" at bounding box center [601, 151] width 117 height 14
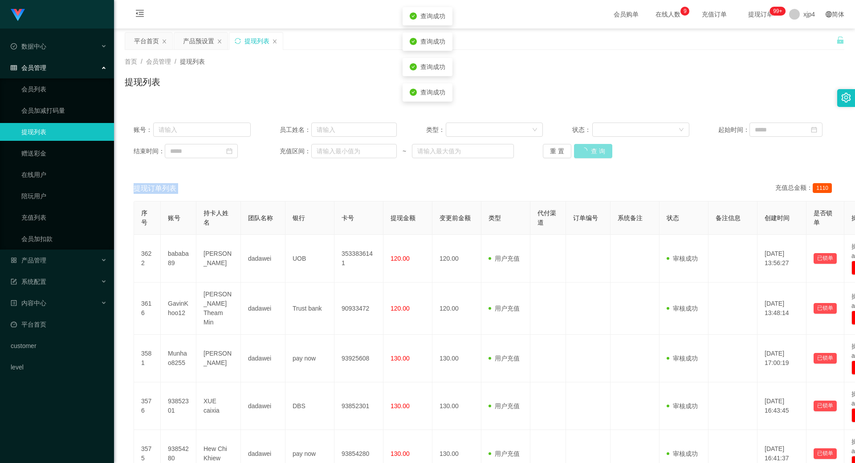
click at [587, 147] on button "查 询" at bounding box center [593, 151] width 38 height 14
click at [587, 147] on div "重 置 查 询" at bounding box center [601, 151] width 117 height 14
click at [587, 147] on button "查 询" at bounding box center [588, 151] width 29 height 14
click at [587, 147] on div "重 置 查 询" at bounding box center [601, 151] width 117 height 14
click at [44, 89] on link "会员列表" at bounding box center [64, 89] width 86 height 18
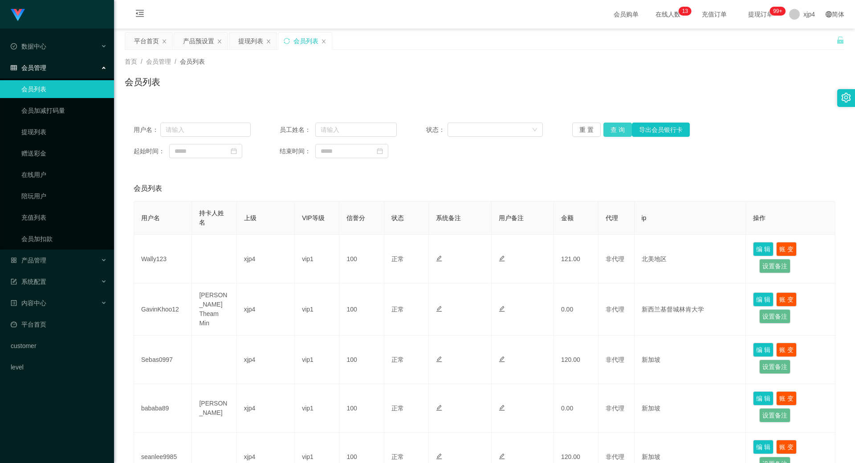
click at [608, 130] on button "查 询" at bounding box center [618, 129] width 29 height 14
click at [608, 130] on div "重 置 查 询 导出会员银行卡" at bounding box center [630, 129] width 117 height 14
click at [608, 130] on button "查 询" at bounding box center [618, 129] width 29 height 14
click at [608, 130] on div "重 置 查 询 导出会员银行卡" at bounding box center [630, 129] width 117 height 14
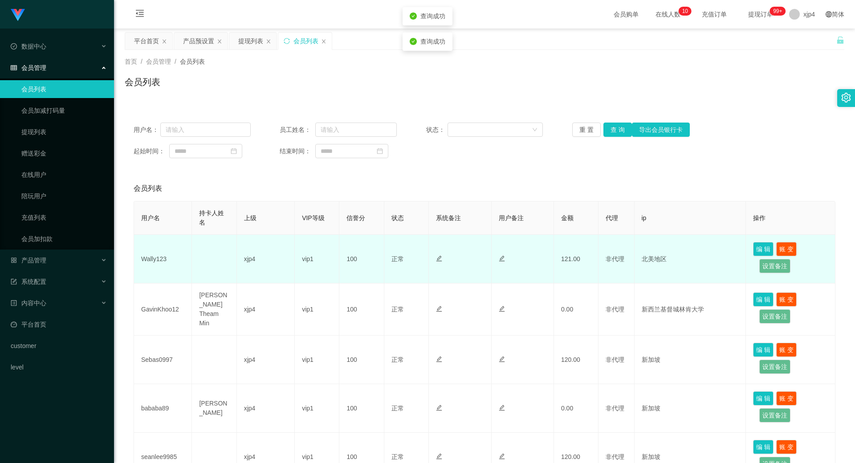
click at [149, 260] on td "Wally123" at bounding box center [163, 259] width 58 height 49
copy td "Wally123"
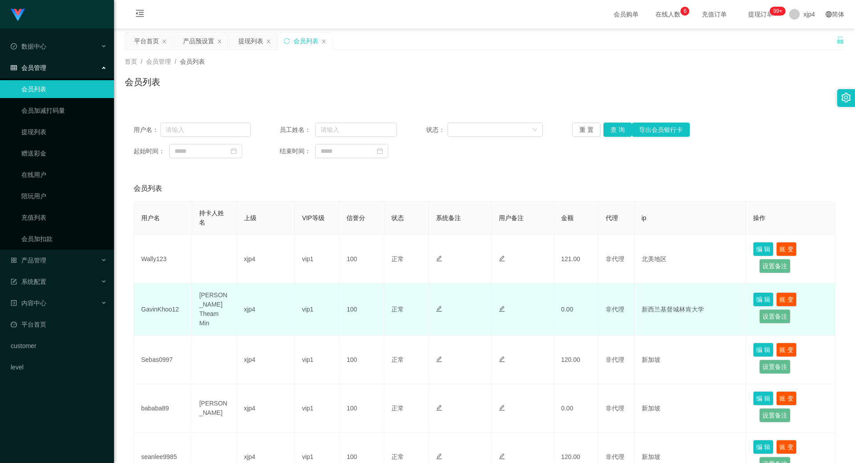
click at [154, 308] on td "GavinKhoo12" at bounding box center [163, 309] width 58 height 52
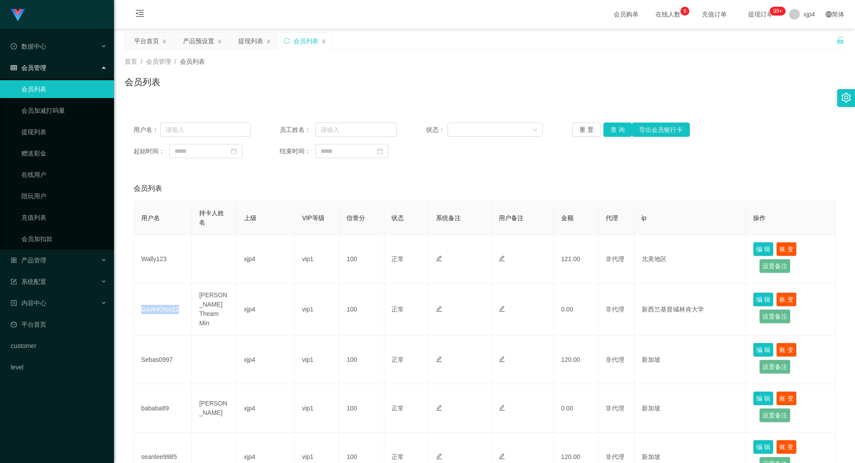
copy td "GavinKhoo12"
click at [44, 135] on link "提现列表" at bounding box center [64, 132] width 86 height 18
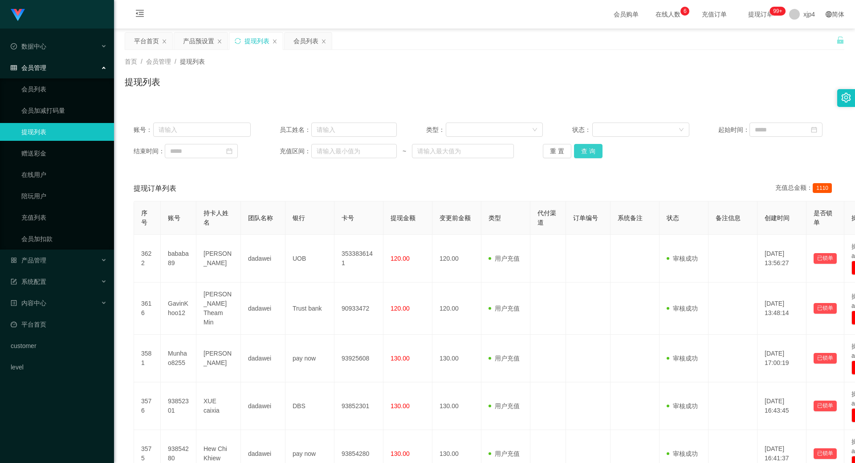
click at [576, 155] on button "查 询" at bounding box center [588, 151] width 29 height 14
click at [576, 155] on div "重 置 查 询" at bounding box center [601, 151] width 117 height 14
click at [576, 155] on button "查 询" at bounding box center [588, 151] width 29 height 14
click at [585, 155] on button "查 询" at bounding box center [588, 151] width 29 height 14
click at [585, 155] on div "重 置 查 询" at bounding box center [601, 151] width 117 height 14
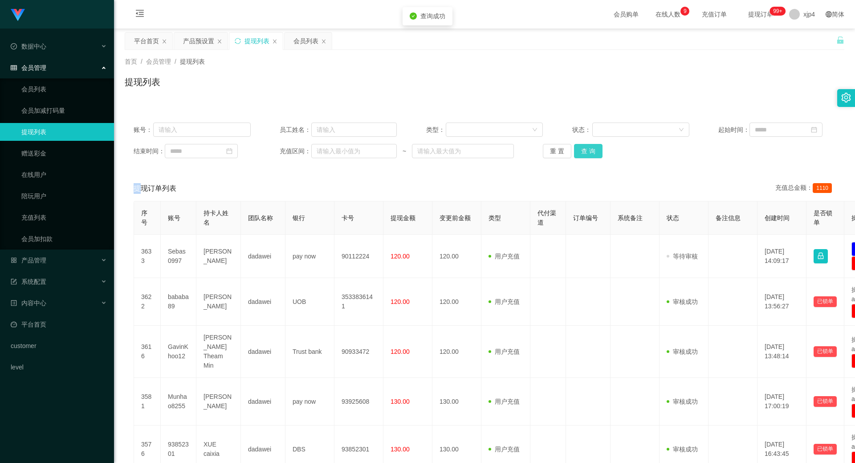
click at [585, 155] on button "查 询" at bounding box center [588, 151] width 29 height 14
click at [585, 155] on div "重 置 查 询" at bounding box center [601, 151] width 117 height 14
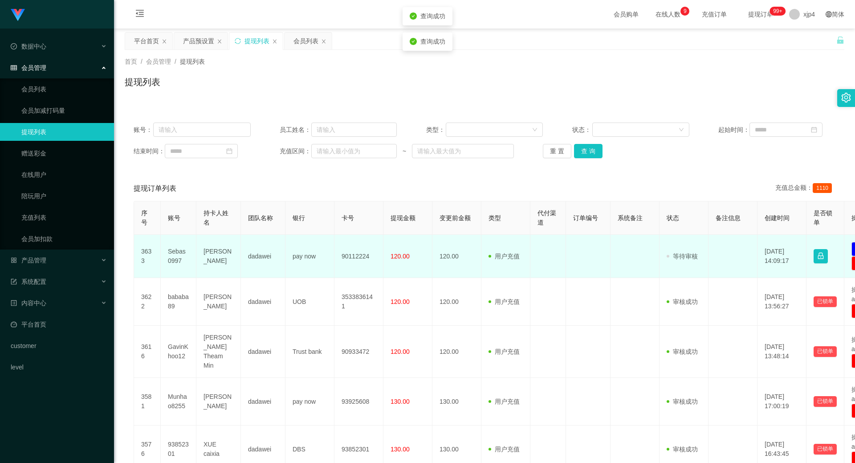
click at [175, 256] on td "Sebas0997" at bounding box center [179, 256] width 36 height 43
copy td "Sebas0997"
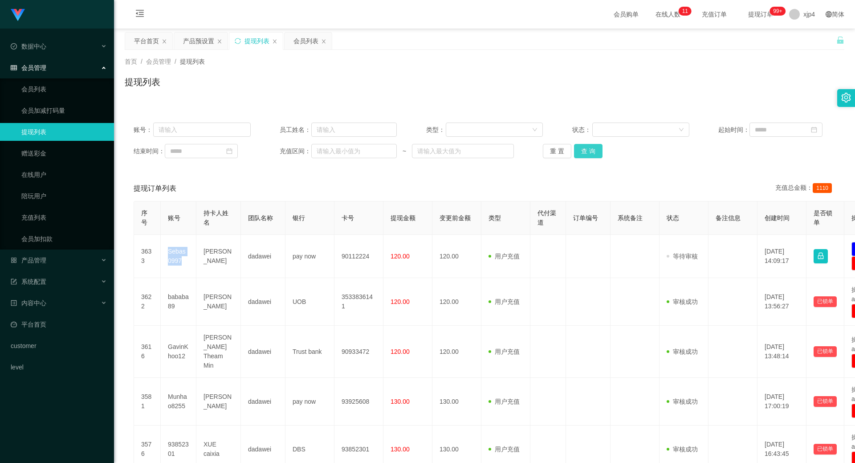
click at [580, 149] on button "查 询" at bounding box center [588, 151] width 29 height 14
click at [580, 149] on div "重 置 查 询" at bounding box center [601, 151] width 117 height 14
click at [580, 149] on button "查 询" at bounding box center [588, 151] width 29 height 14
click at [580, 149] on div "重 置 查 询" at bounding box center [601, 151] width 117 height 14
click at [580, 149] on button "查 询" at bounding box center [588, 151] width 29 height 14
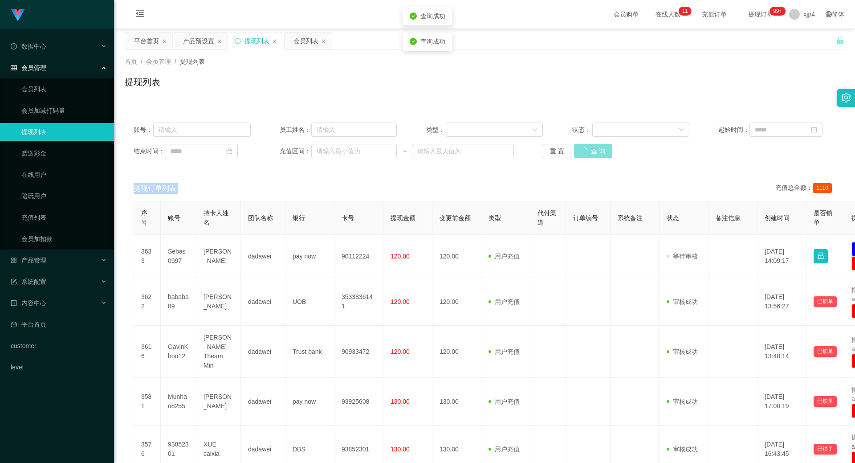
click at [580, 149] on div "重 置 查 询" at bounding box center [601, 151] width 117 height 14
click at [580, 149] on button "查 询" at bounding box center [588, 151] width 29 height 14
click at [580, 149] on div "重 置 查 询" at bounding box center [601, 151] width 117 height 14
click at [580, 149] on button "查 询" at bounding box center [588, 151] width 29 height 14
click at [580, 149] on div "重 置 查 询" at bounding box center [601, 151] width 117 height 14
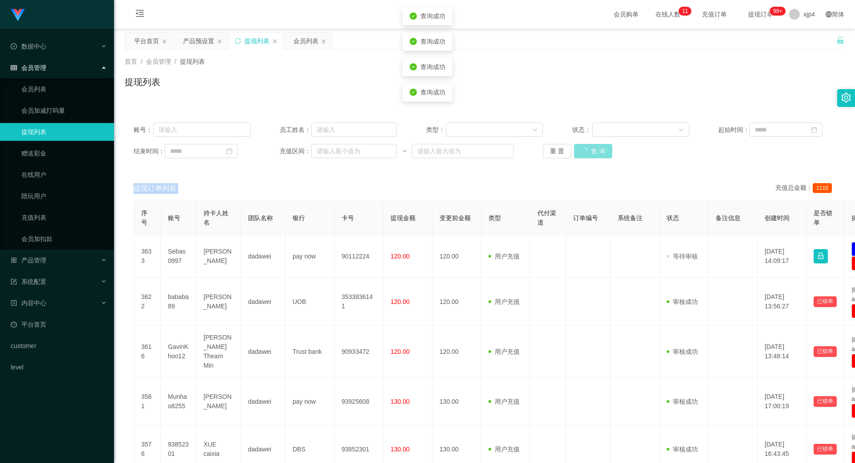
click at [580, 149] on button "查 询" at bounding box center [593, 151] width 38 height 14
click at [580, 149] on div "重 置 查 询" at bounding box center [601, 151] width 117 height 14
click at [580, 149] on button "查 询" at bounding box center [588, 151] width 29 height 14
click at [580, 149] on div "重 置 查 询" at bounding box center [601, 151] width 117 height 14
click at [580, 149] on button "查 询" at bounding box center [588, 151] width 29 height 14
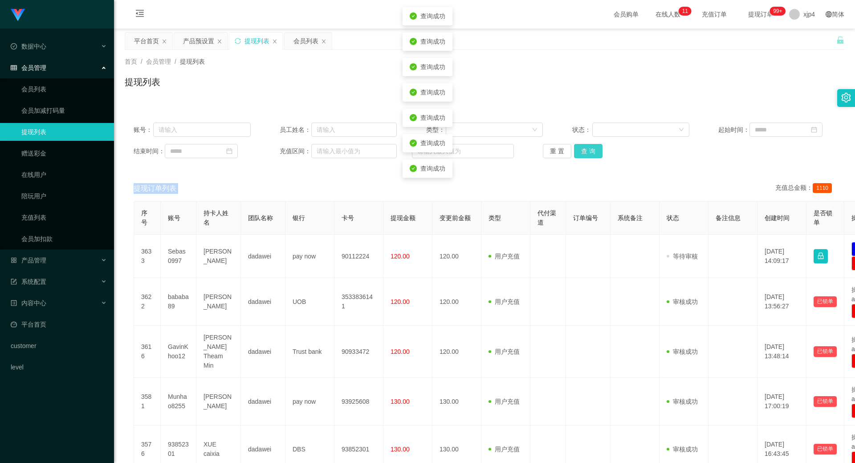
click at [580, 149] on div "重 置 查 询" at bounding box center [601, 151] width 117 height 14
click at [580, 149] on button "查 询" at bounding box center [588, 151] width 29 height 14
click at [580, 149] on div "重 置 查 询" at bounding box center [601, 151] width 117 height 14
click at [591, 149] on button "查 询" at bounding box center [588, 151] width 29 height 14
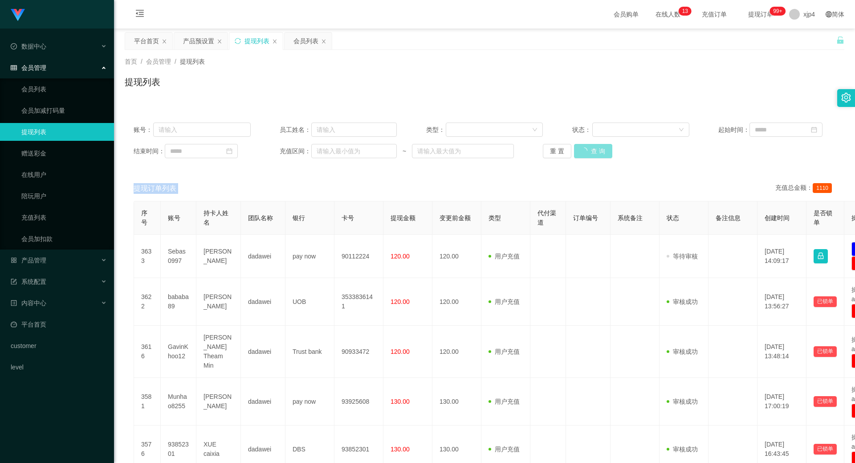
click at [591, 149] on div "重 置 查 询" at bounding box center [601, 151] width 117 height 14
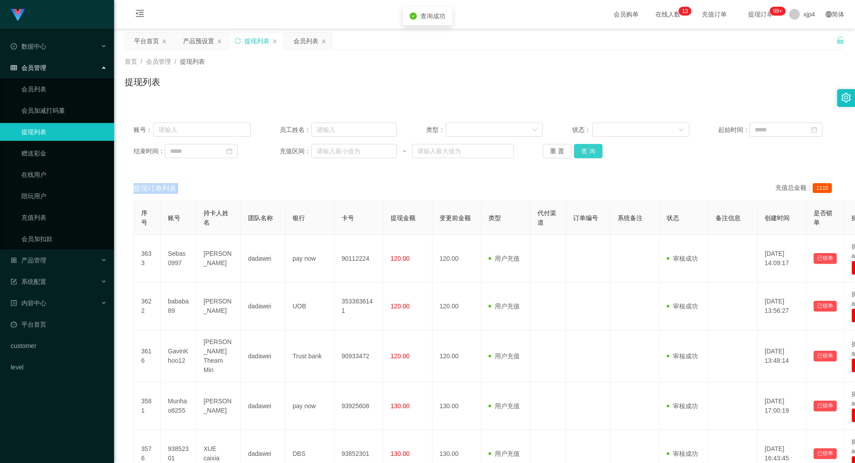
click at [591, 149] on button "查 询" at bounding box center [588, 151] width 29 height 14
click at [595, 149] on button "查 询" at bounding box center [588, 151] width 29 height 14
click at [595, 149] on div "重 置 查 询" at bounding box center [601, 151] width 117 height 14
click at [595, 149] on button "查 询" at bounding box center [588, 151] width 29 height 14
click at [595, 149] on div "重 置 查 询" at bounding box center [601, 151] width 117 height 14
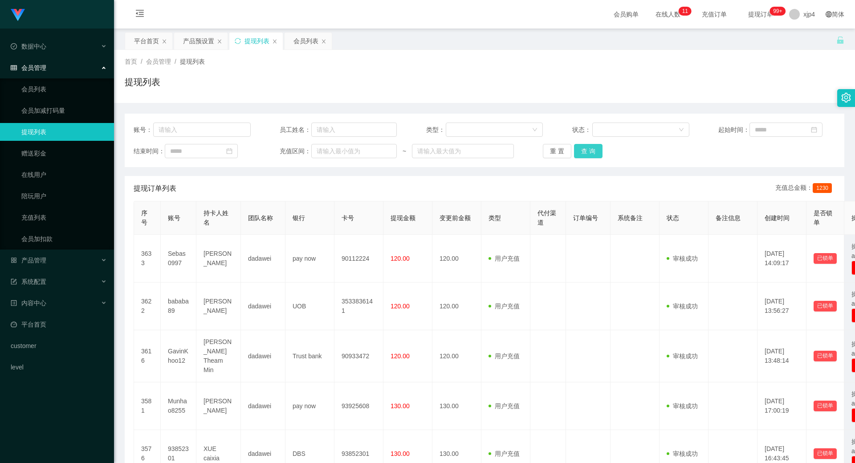
click at [585, 154] on button "查 询" at bounding box center [588, 151] width 29 height 14
click at [585, 154] on div "重 置 查 询" at bounding box center [601, 151] width 117 height 14
click at [585, 154] on button "查 询" at bounding box center [588, 151] width 29 height 14
click at [585, 154] on div "重 置 查 询" at bounding box center [601, 151] width 117 height 14
click at [585, 154] on button "查 询" at bounding box center [588, 151] width 29 height 14
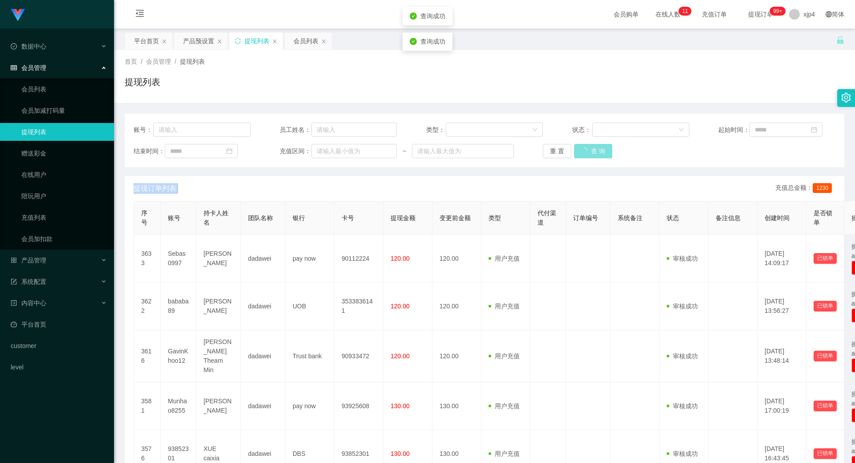
click at [585, 154] on div "重 置 查 询" at bounding box center [601, 151] width 117 height 14
click at [574, 157] on button "查 询" at bounding box center [588, 151] width 29 height 14
click at [574, 157] on div "重 置 查 询" at bounding box center [601, 151] width 117 height 14
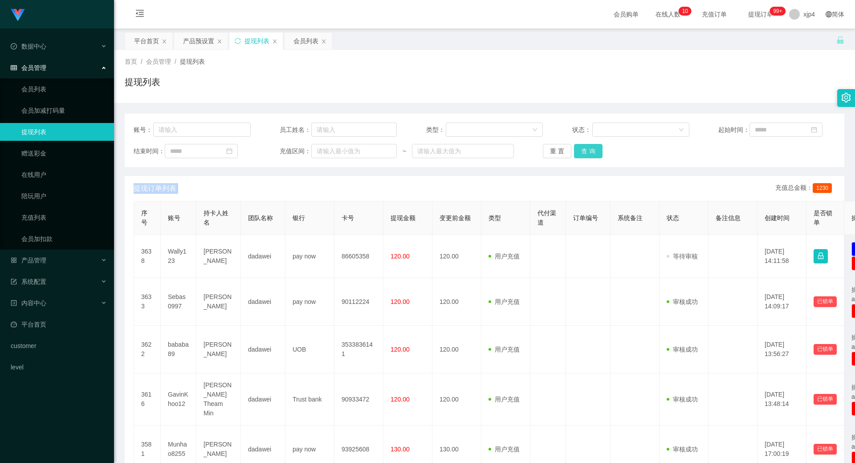
click at [574, 157] on button "查 询" at bounding box center [588, 151] width 29 height 14
click at [574, 157] on div "重 置 查 询" at bounding box center [601, 151] width 117 height 14
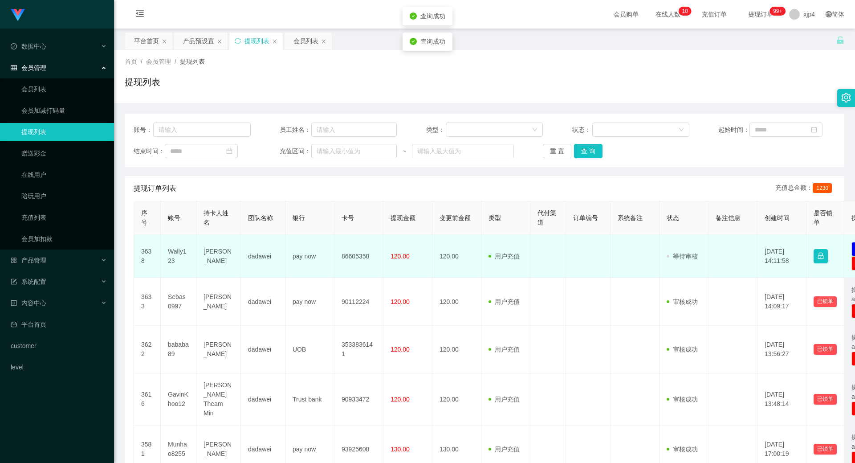
click at [213, 257] on td "Wally" at bounding box center [218, 256] width 45 height 43
copy td "Wally"
click at [215, 253] on td "Wally" at bounding box center [218, 256] width 45 height 43
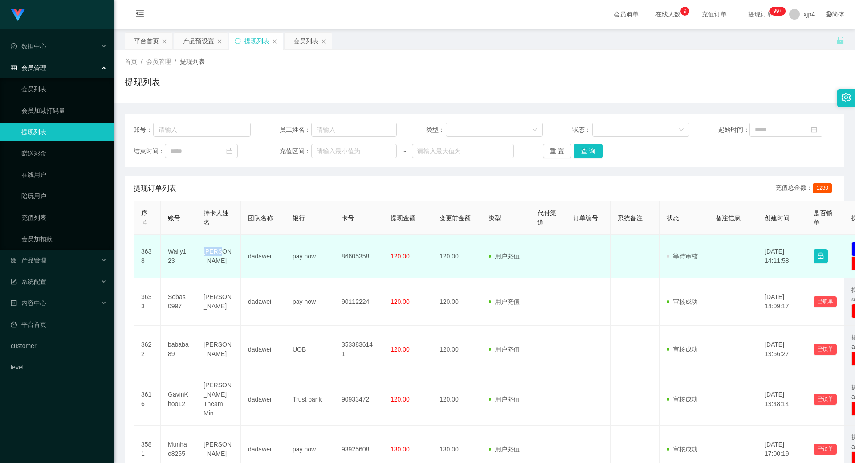
click at [215, 253] on td "Wally" at bounding box center [218, 256] width 45 height 43
click at [169, 257] on td "Wally123" at bounding box center [179, 256] width 36 height 43
copy td "Wally123"
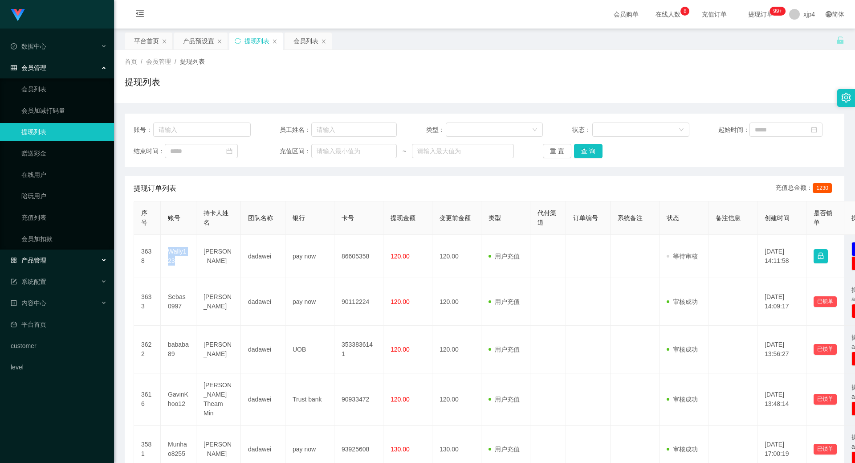
click at [41, 260] on span "产品管理" at bounding box center [29, 260] width 36 height 7
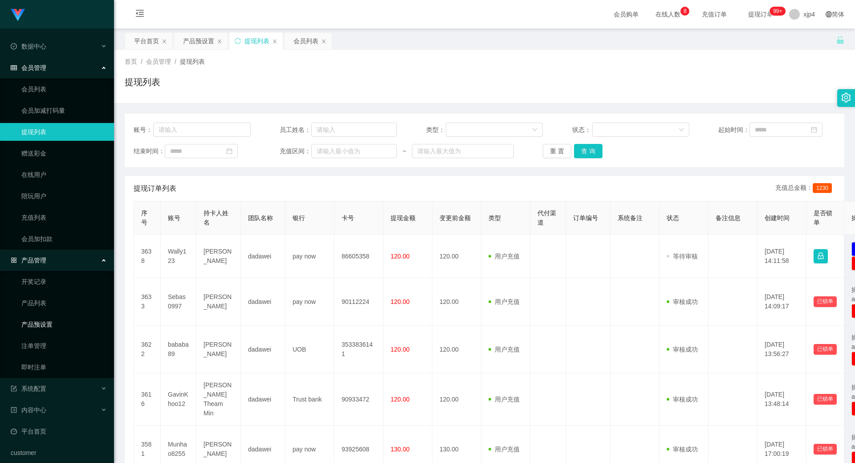
click at [48, 325] on link "产品预设置" at bounding box center [64, 324] width 86 height 18
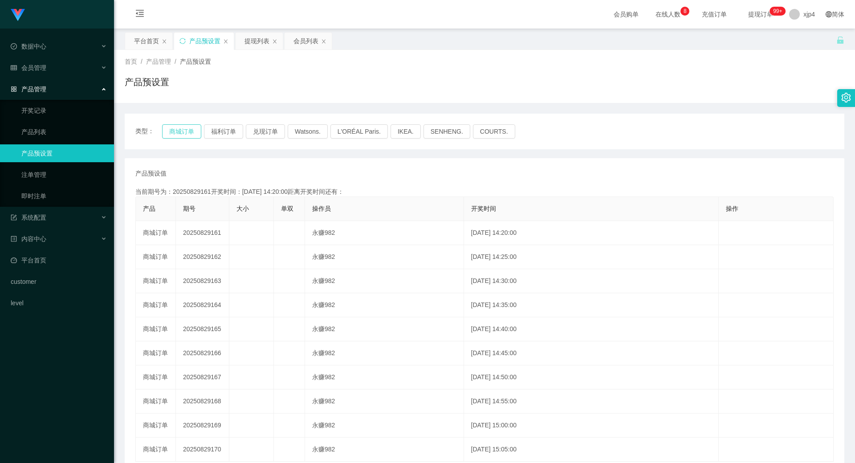
click at [193, 130] on button "商城订单" at bounding box center [181, 131] width 39 height 14
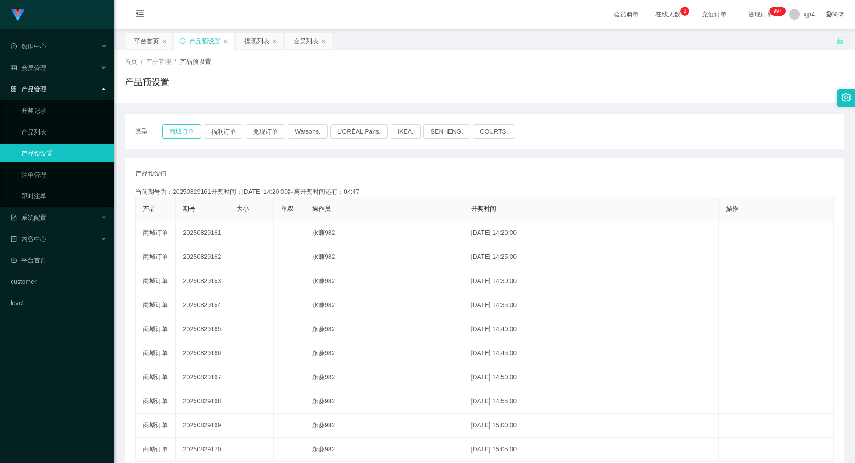
click at [174, 132] on button "商城订单" at bounding box center [181, 131] width 39 height 14
click at [187, 134] on button "商城订单" at bounding box center [181, 131] width 39 height 14
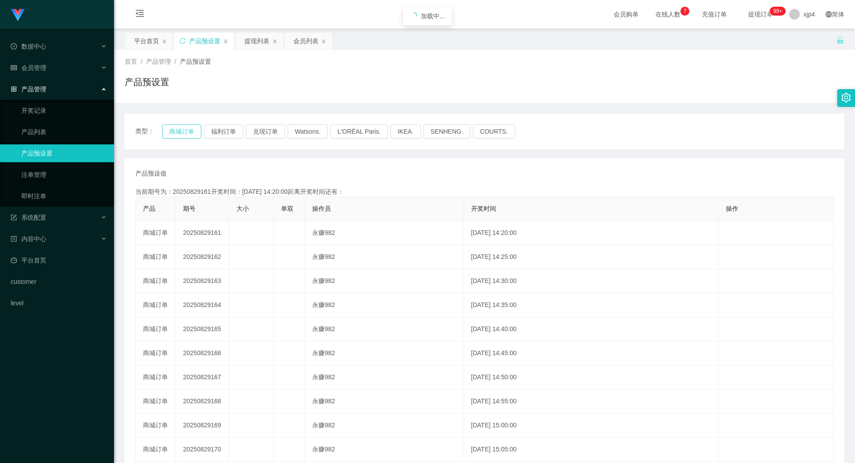
click at [187, 134] on button "商城订单" at bounding box center [181, 131] width 39 height 14
click at [52, 64] on div "会员管理" at bounding box center [57, 68] width 114 height 18
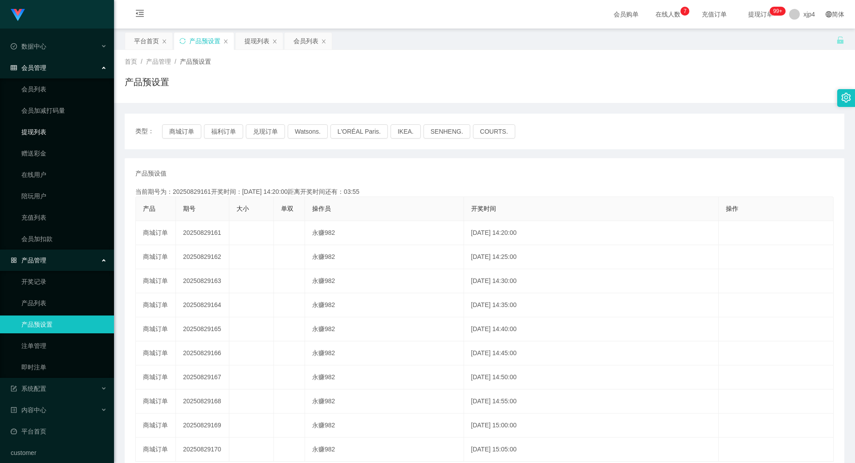
click at [41, 130] on link "提现列表" at bounding box center [64, 132] width 86 height 18
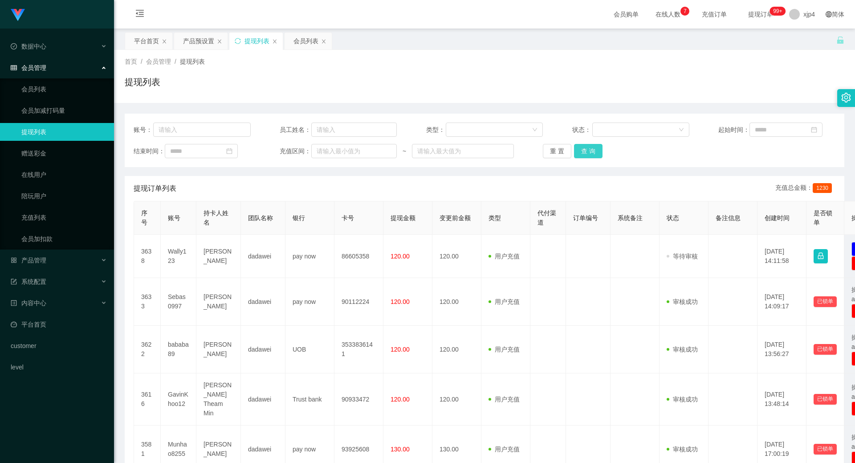
click at [590, 150] on button "查 询" at bounding box center [588, 151] width 29 height 14
click at [590, 150] on div "重 置 查 询" at bounding box center [601, 151] width 117 height 14
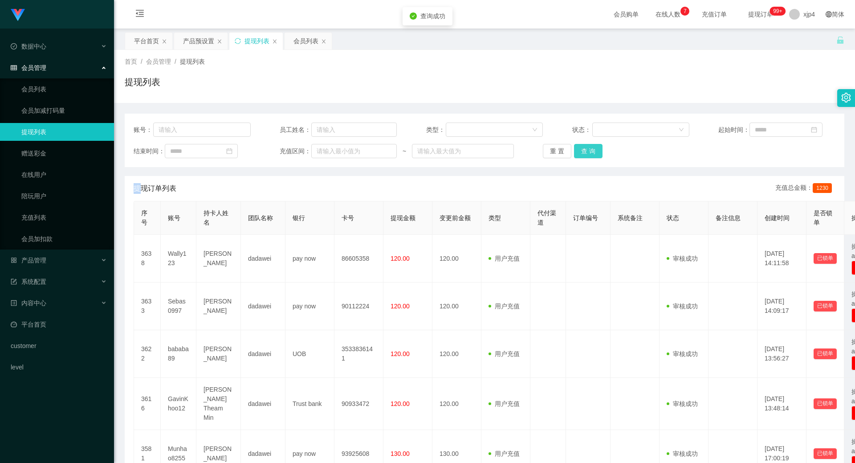
click at [590, 150] on button "查 询" at bounding box center [588, 151] width 29 height 14
click at [590, 150] on div "重 置 查 询" at bounding box center [601, 151] width 117 height 14
click at [590, 150] on button "查 询" at bounding box center [588, 151] width 29 height 14
click at [590, 150] on div "重 置 查 询" at bounding box center [601, 151] width 117 height 14
click at [590, 150] on button "查 询" at bounding box center [588, 151] width 29 height 14
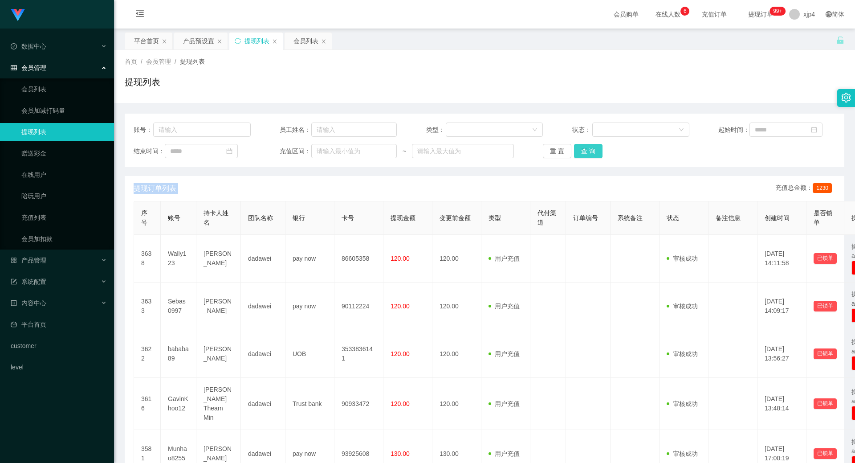
click at [574, 155] on button "查 询" at bounding box center [588, 151] width 29 height 14
click at [574, 155] on div "重 置 查 询" at bounding box center [601, 151] width 117 height 14
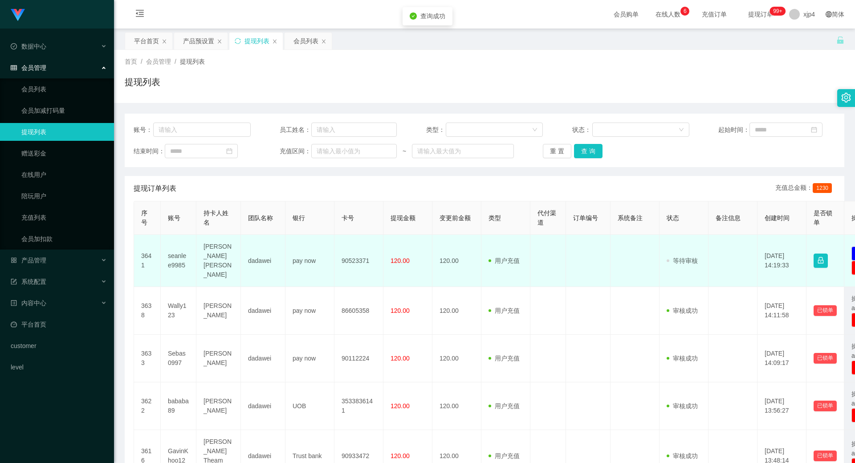
click at [176, 254] on td "seanlee9985" at bounding box center [179, 261] width 36 height 52
copy td "seanlee9985"
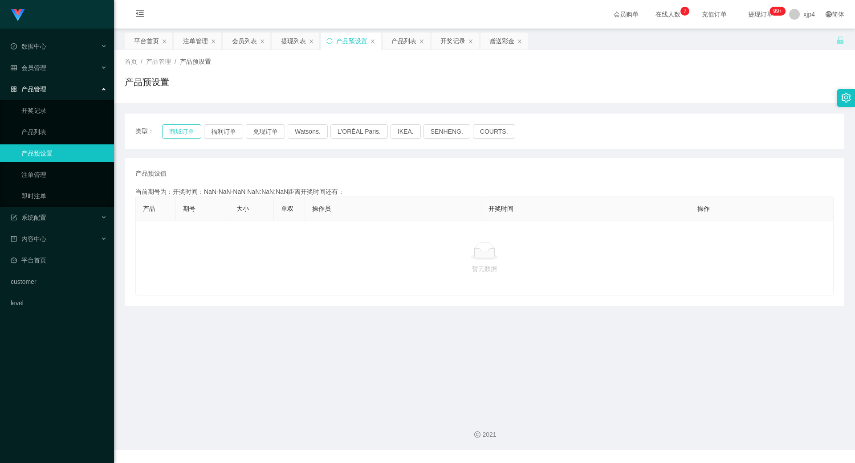
click at [178, 128] on button "商城订单" at bounding box center [181, 131] width 39 height 14
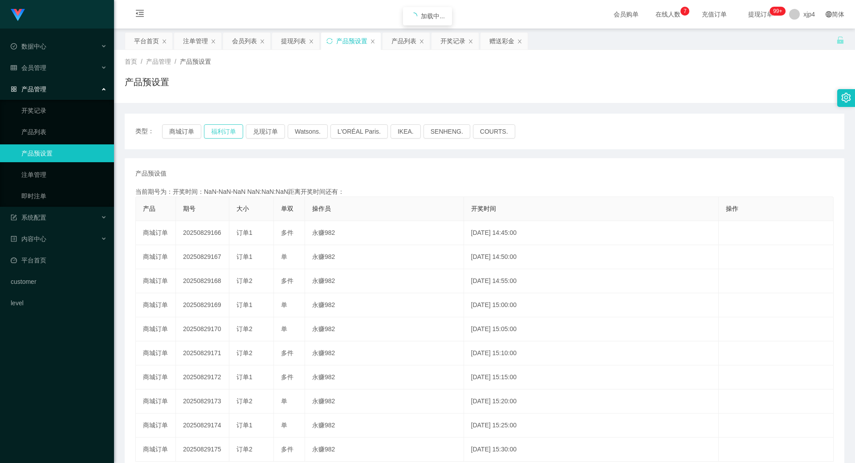
click at [220, 130] on button "福利订单" at bounding box center [223, 131] width 39 height 14
click at [266, 135] on button "兑现订单" at bounding box center [265, 131] width 39 height 14
click at [253, 129] on button "兑现订单" at bounding box center [265, 131] width 39 height 14
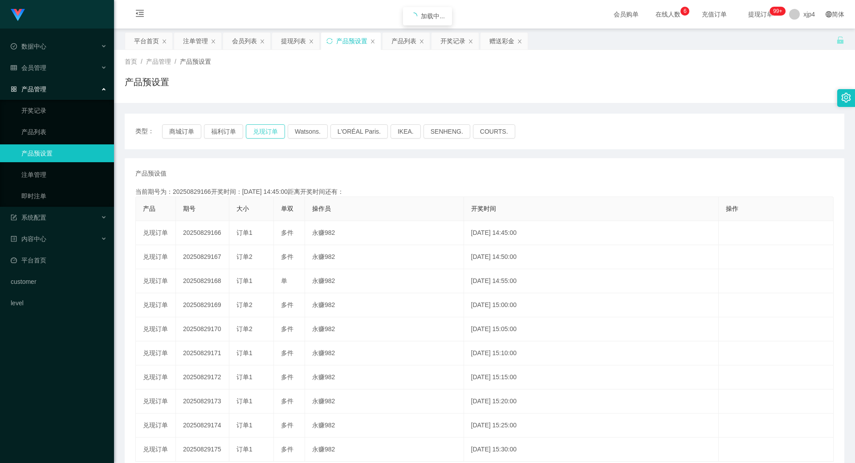
click at [253, 129] on button "兑现订单" at bounding box center [265, 131] width 39 height 14
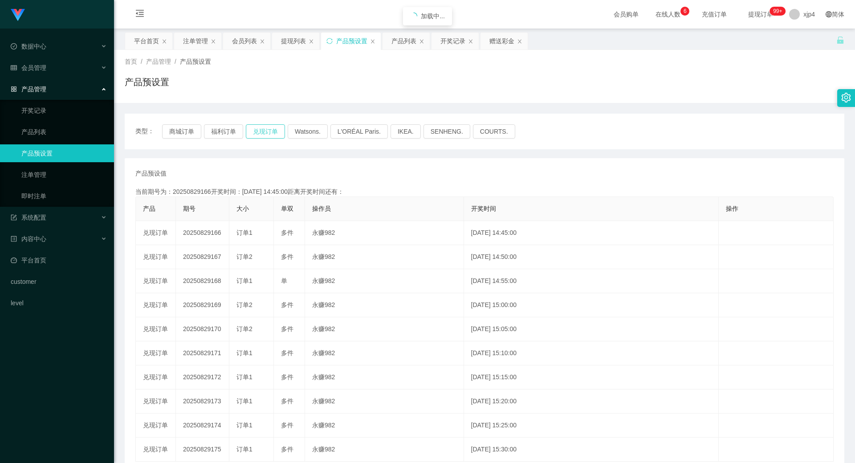
click at [253, 129] on button "兑现订单" at bounding box center [265, 131] width 39 height 14
click at [71, 174] on link "注单管理" at bounding box center [64, 175] width 86 height 18
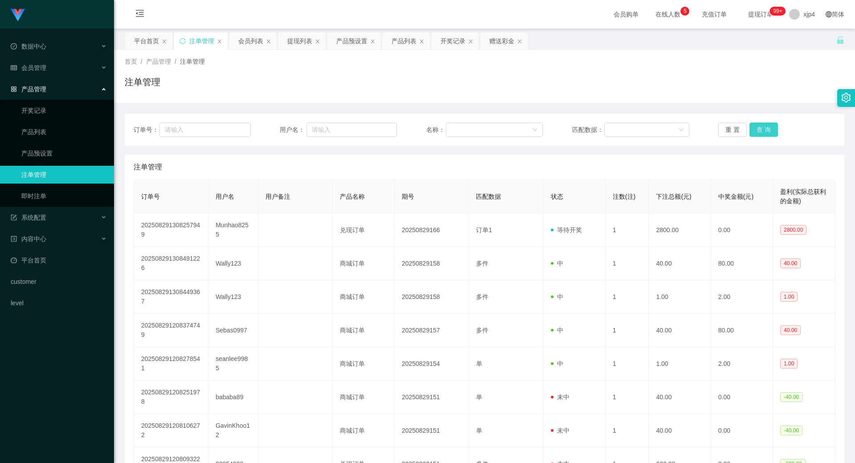
click at [755, 131] on button "查 询" at bounding box center [764, 129] width 29 height 14
click at [755, 131] on div "重 置 查 询" at bounding box center [776, 129] width 117 height 14
click at [755, 131] on button "查 询" at bounding box center [764, 129] width 29 height 14
click at [755, 131] on div "重 置 查 询" at bounding box center [776, 129] width 117 height 14
click at [755, 131] on button "查 询" at bounding box center [764, 129] width 29 height 14
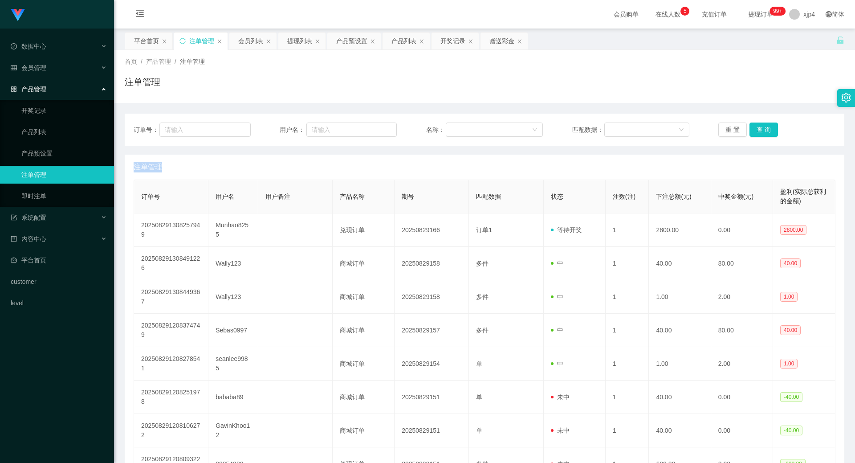
click at [755, 131] on div "重 置 查 询" at bounding box center [776, 129] width 117 height 14
click at [755, 131] on button "查 询" at bounding box center [764, 129] width 29 height 14
click at [755, 131] on div "重 置 查 询" at bounding box center [776, 129] width 117 height 14
click at [755, 131] on button "查 询" at bounding box center [764, 129] width 29 height 14
click at [755, 131] on div "重 置 查 询" at bounding box center [776, 129] width 117 height 14
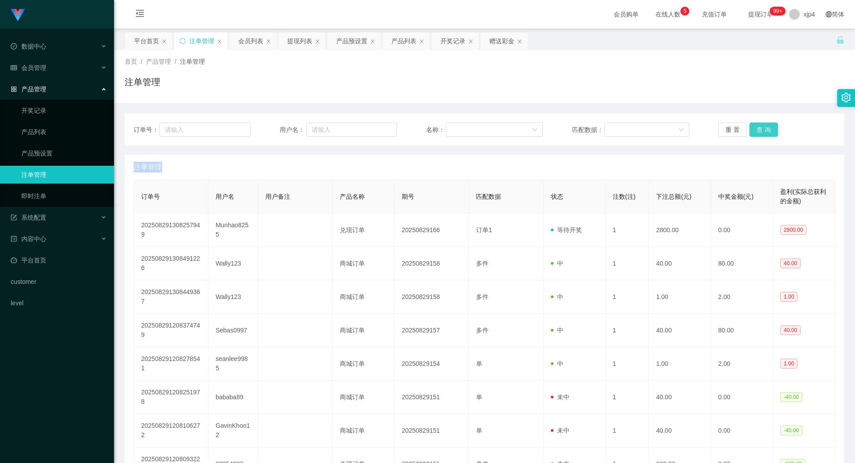
click at [755, 131] on button "查 询" at bounding box center [764, 129] width 29 height 14
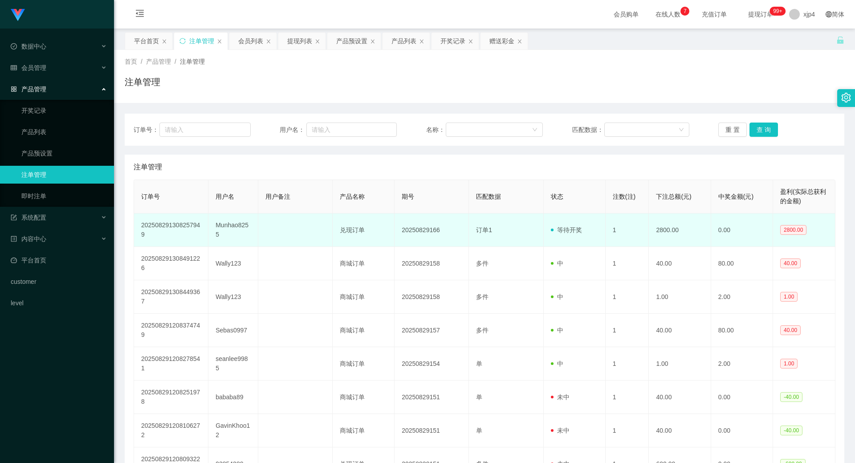
click at [228, 228] on td "Munhao8255" at bounding box center [232, 229] width 49 height 33
copy td "Munhao8255"
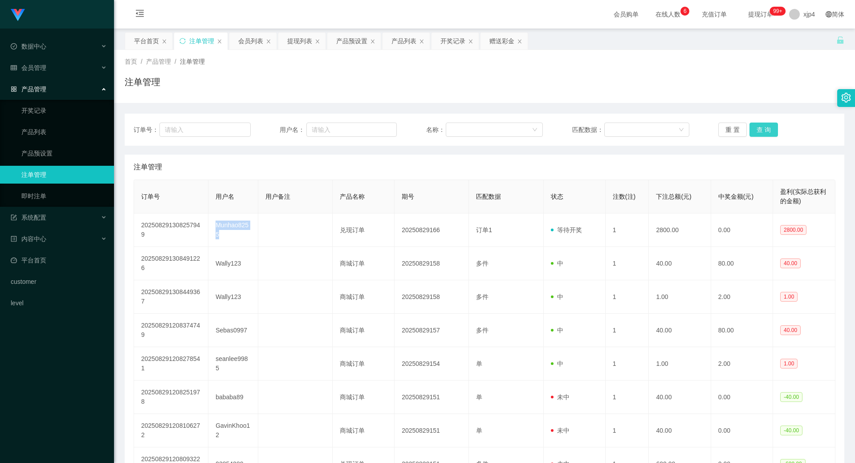
click at [758, 126] on button "查 询" at bounding box center [764, 129] width 29 height 14
click at [758, 126] on div "重 置 查 询" at bounding box center [776, 129] width 117 height 14
click at [758, 126] on button "查 询" at bounding box center [764, 129] width 29 height 14
click at [758, 126] on div "重 置 查 询" at bounding box center [776, 129] width 117 height 14
click at [758, 126] on button "查 询" at bounding box center [764, 129] width 29 height 14
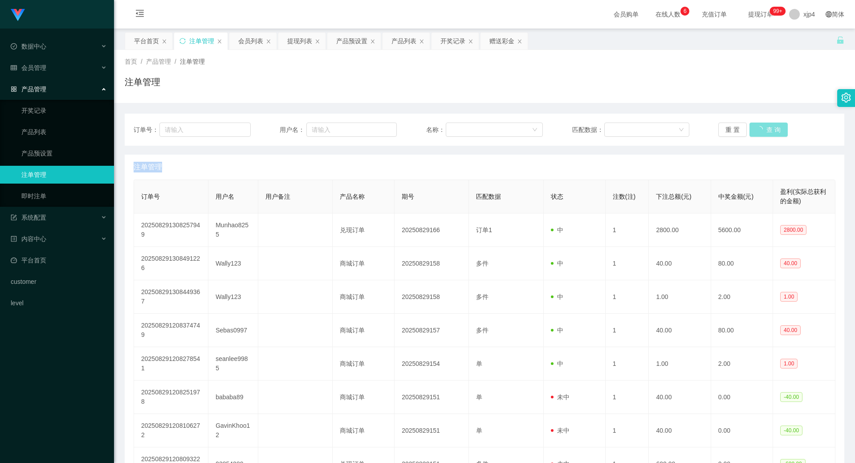
click at [758, 126] on button "查 询" at bounding box center [769, 129] width 38 height 14
click at [758, 126] on div "重 置 查 询" at bounding box center [776, 129] width 117 height 14
click at [45, 170] on link "注单管理" at bounding box center [64, 175] width 86 height 18
click at [49, 158] on link "产品预设置" at bounding box center [64, 153] width 86 height 18
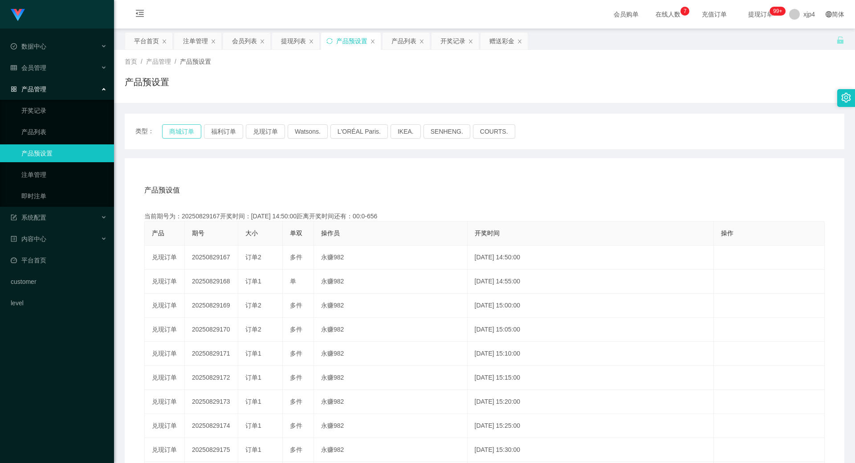
click at [182, 128] on button "商城订单" at bounding box center [181, 131] width 39 height 14
